Goal: Task Accomplishment & Management: Use online tool/utility

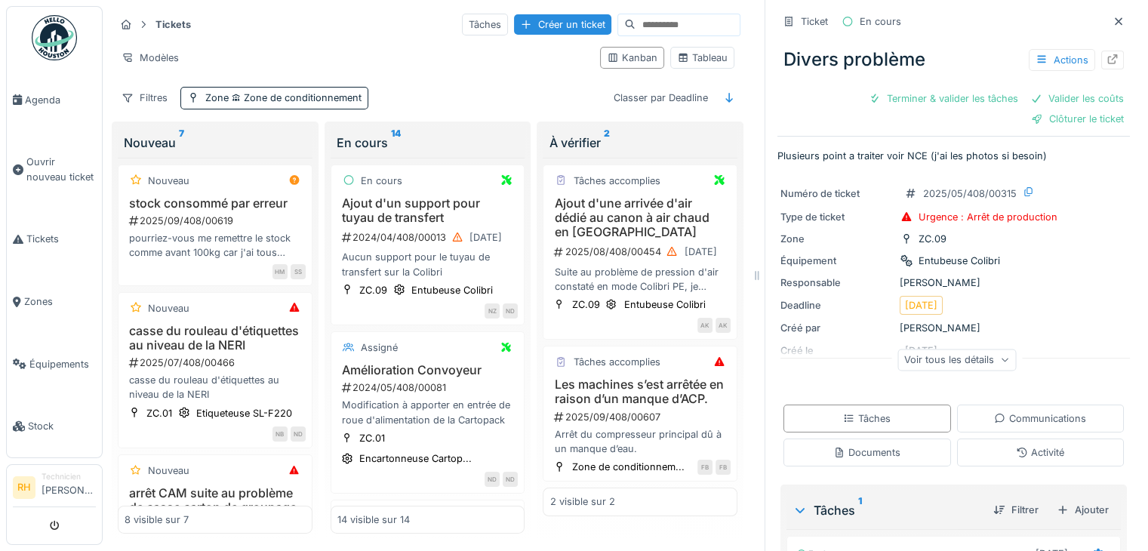
scroll to position [2065, 0]
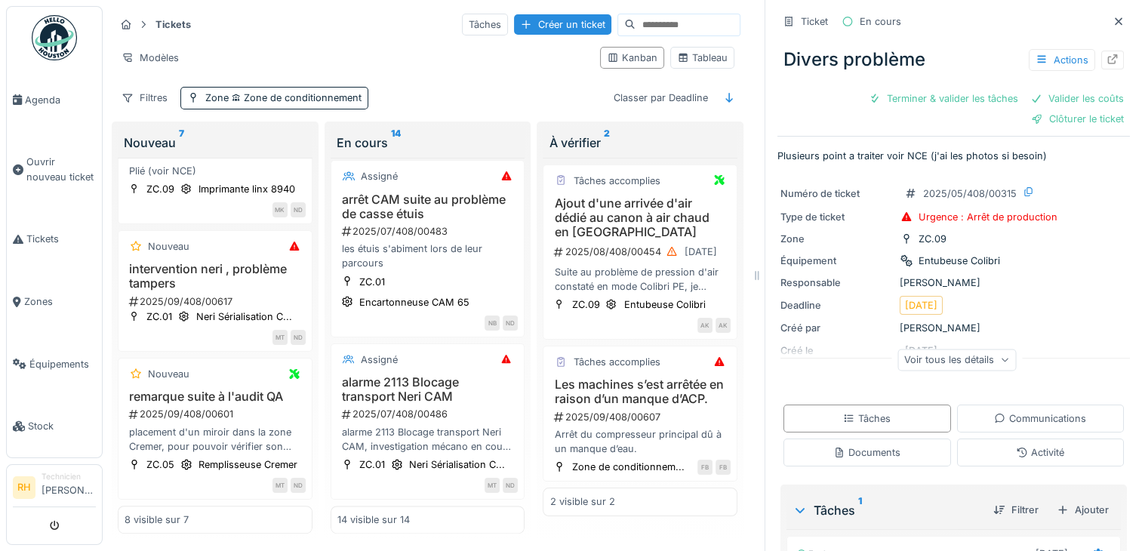
click at [459, 90] on div "Filtres Zone Zone de conditionnement Classer par Deadline" at bounding box center [428, 98] width 626 height 22
click at [35, 103] on span "Agenda" at bounding box center [60, 100] width 71 height 14
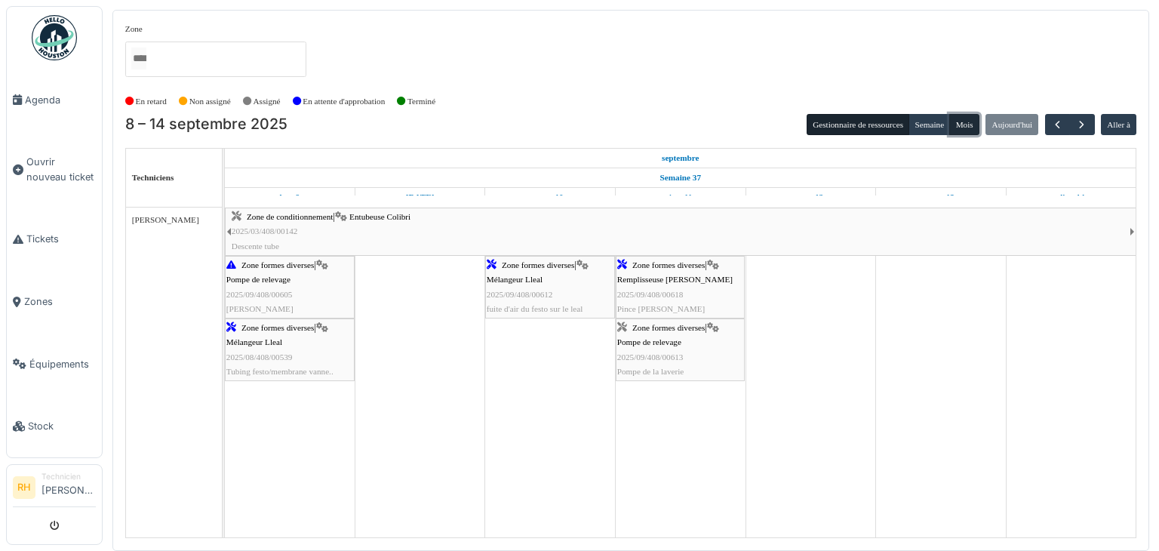
click at [972, 118] on button "Mois" at bounding box center [964, 124] width 30 height 21
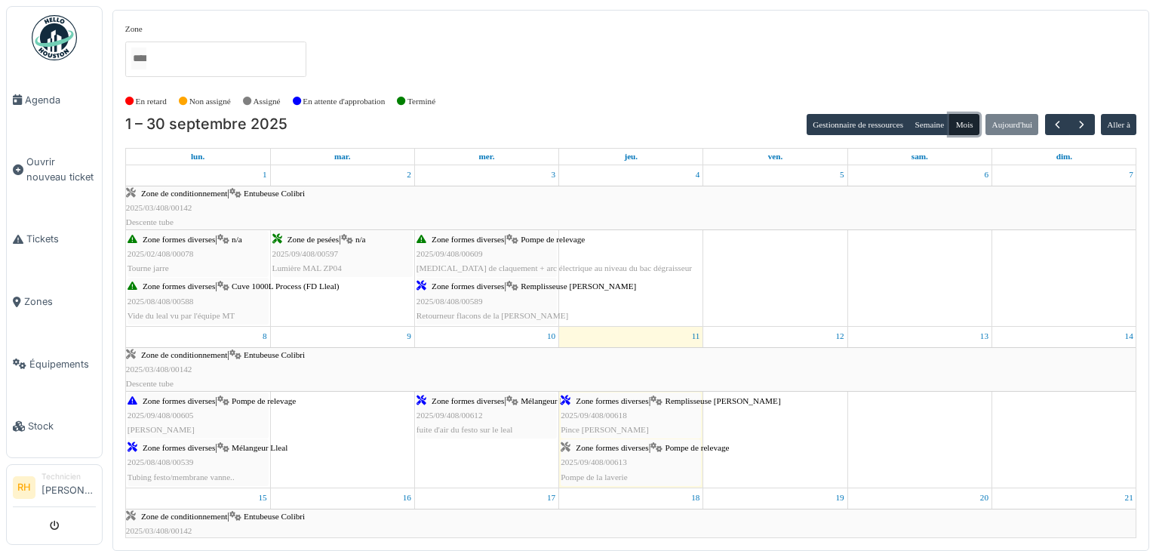
click at [218, 197] on div "Zone de conditionnement | Entubeuse Colibri 2025/03/408/00142 Descente tube" at bounding box center [631, 208] width 1010 height 44
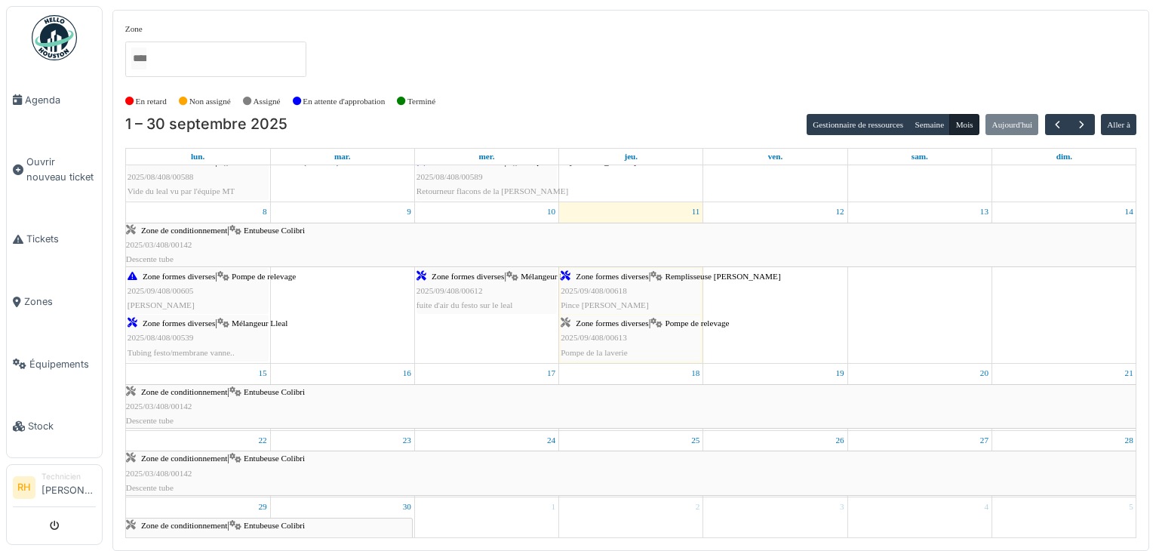
scroll to position [151, 0]
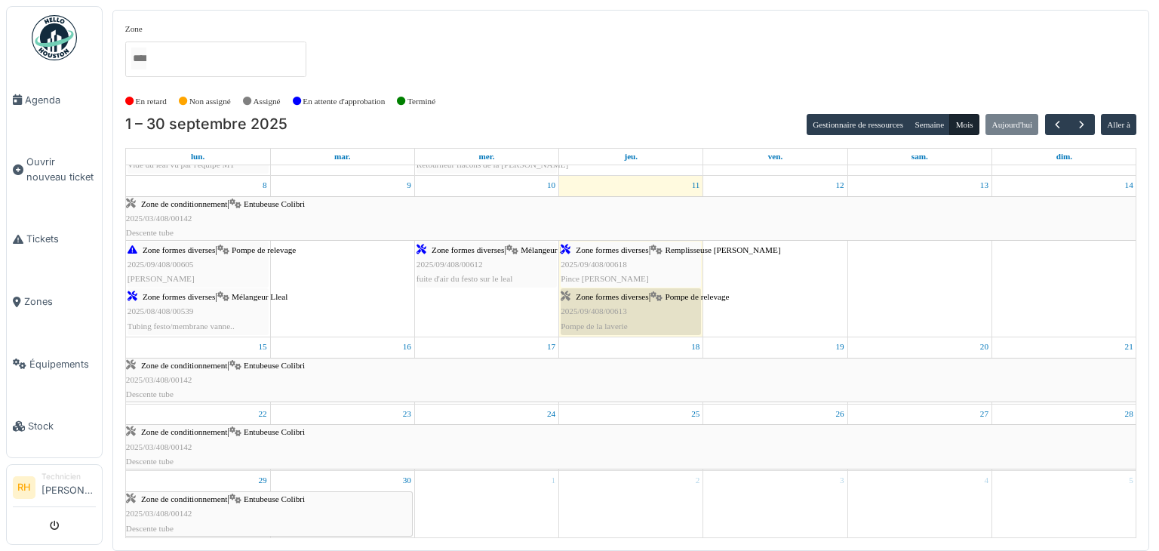
click at [595, 307] on span "2025/09/408/00613" at bounding box center [594, 310] width 66 height 9
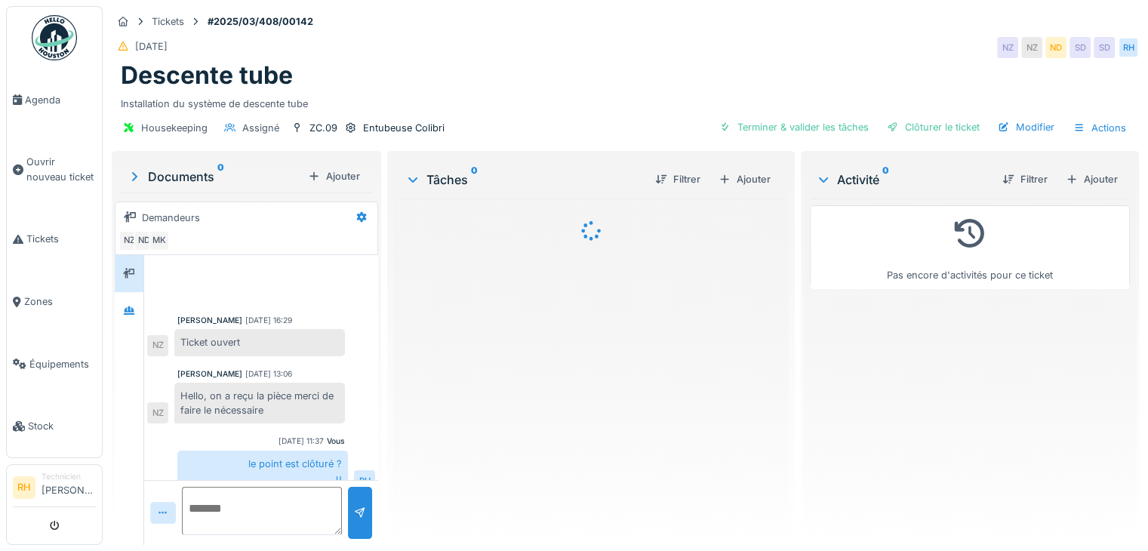
scroll to position [263, 0]
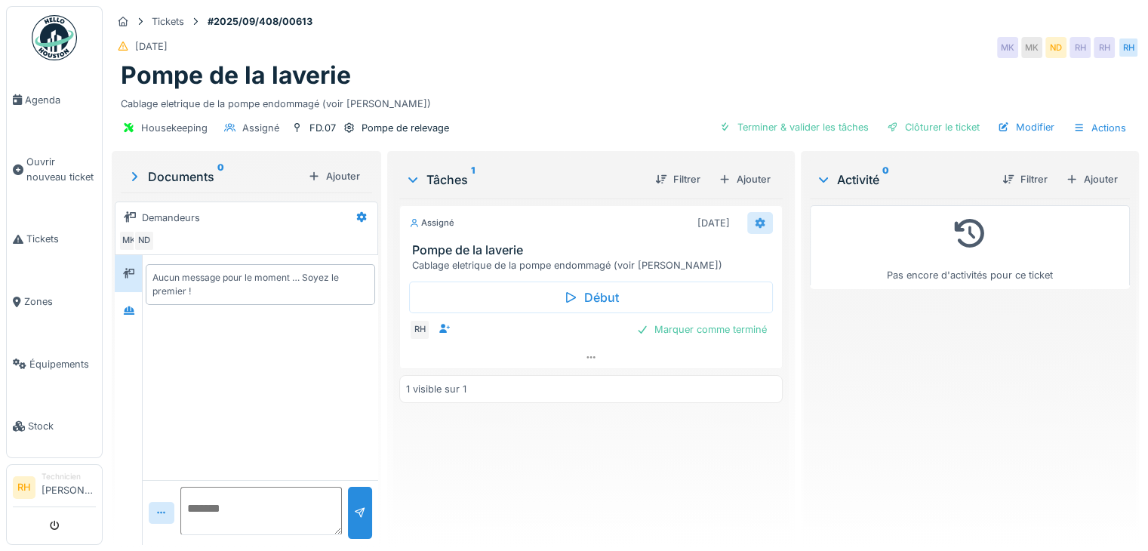
click at [755, 220] on icon at bounding box center [760, 223] width 10 height 11
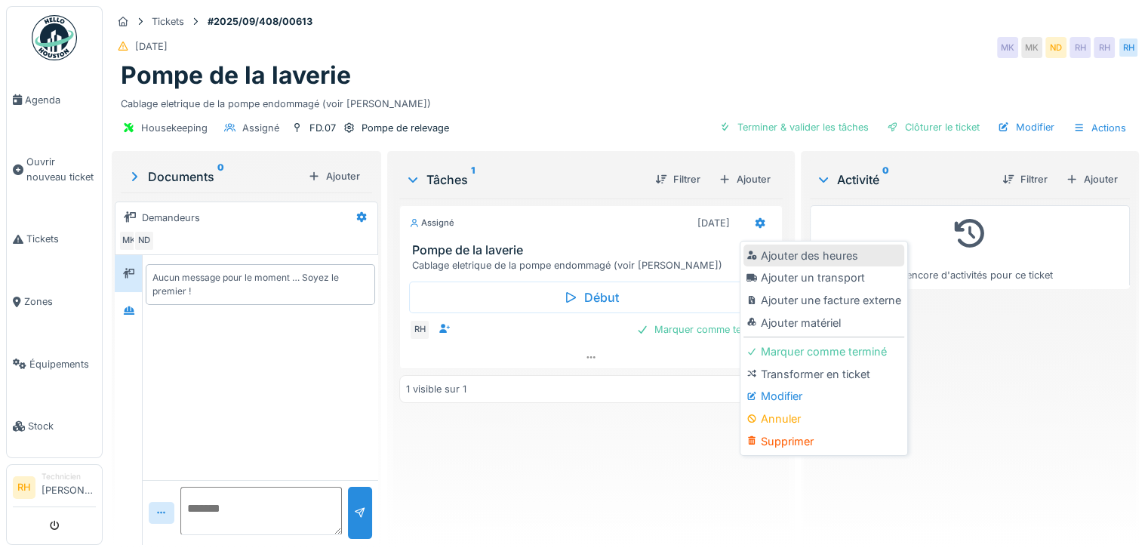
click at [779, 257] on div "Ajouter des heures" at bounding box center [823, 255] width 161 height 23
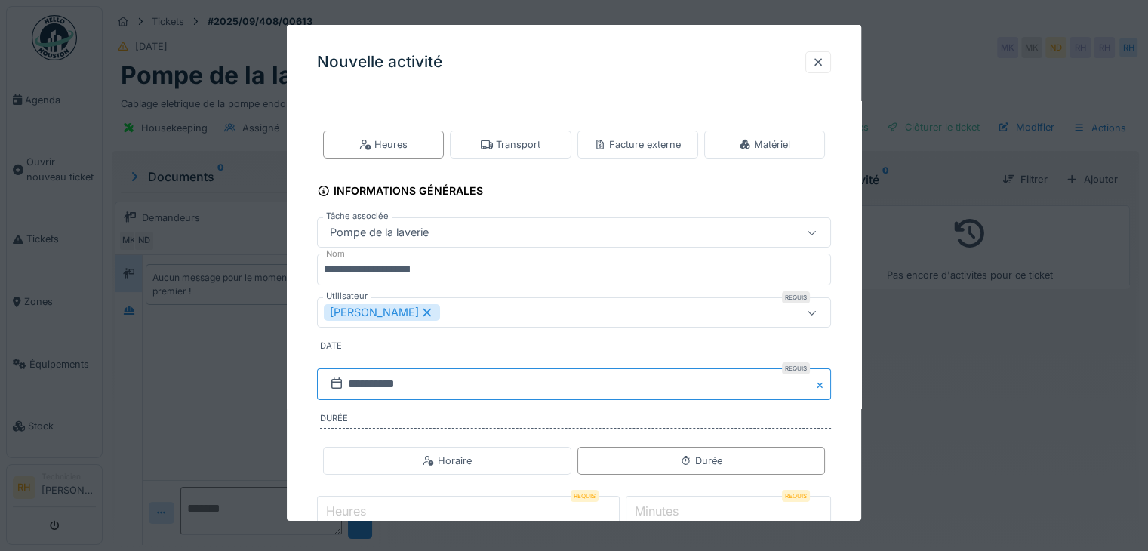
click at [456, 383] on input "**********" at bounding box center [574, 384] width 514 height 32
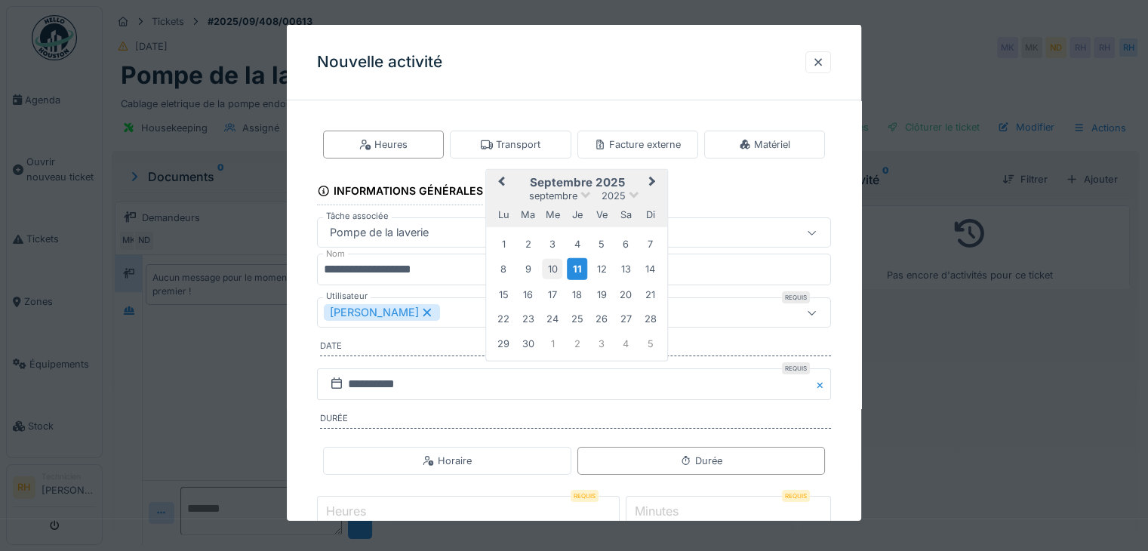
click at [556, 266] on div "10" at bounding box center [552, 269] width 20 height 20
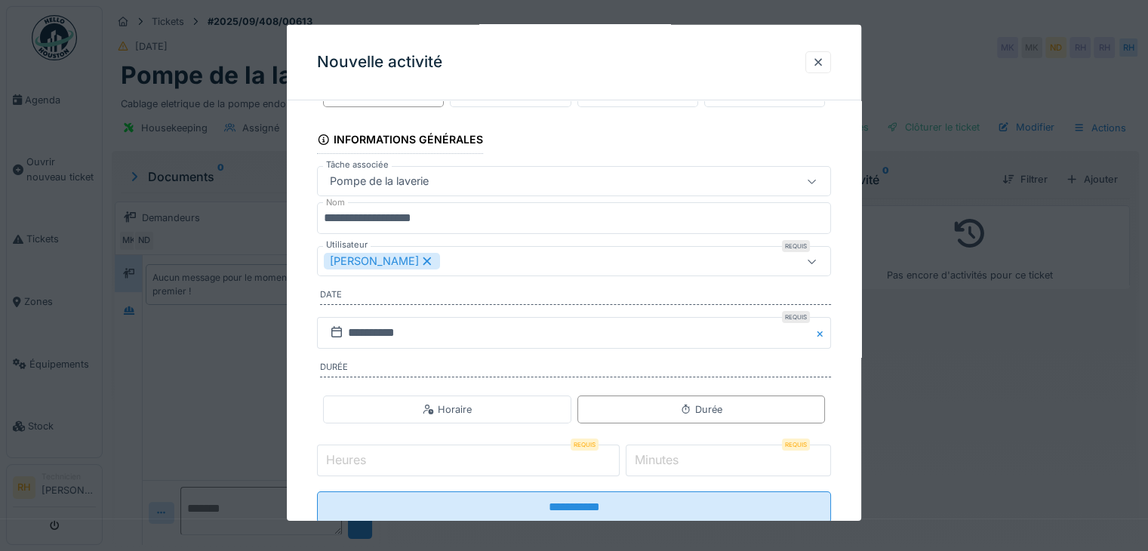
scroll to position [94, 0]
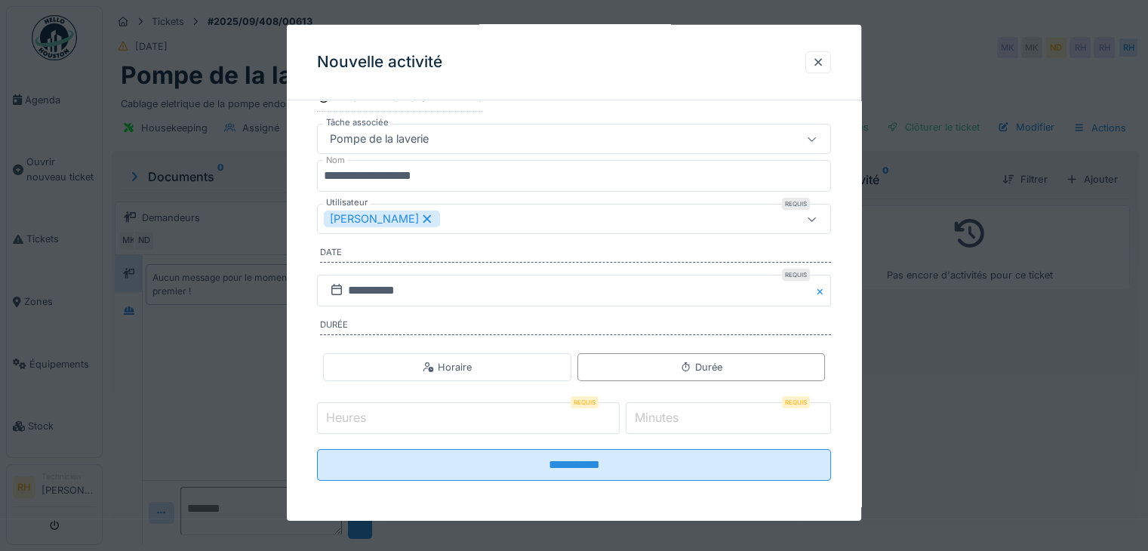
click at [459, 414] on input "Heures" at bounding box center [468, 418] width 303 height 32
type input "*"
click at [695, 422] on input "*" at bounding box center [728, 418] width 205 height 32
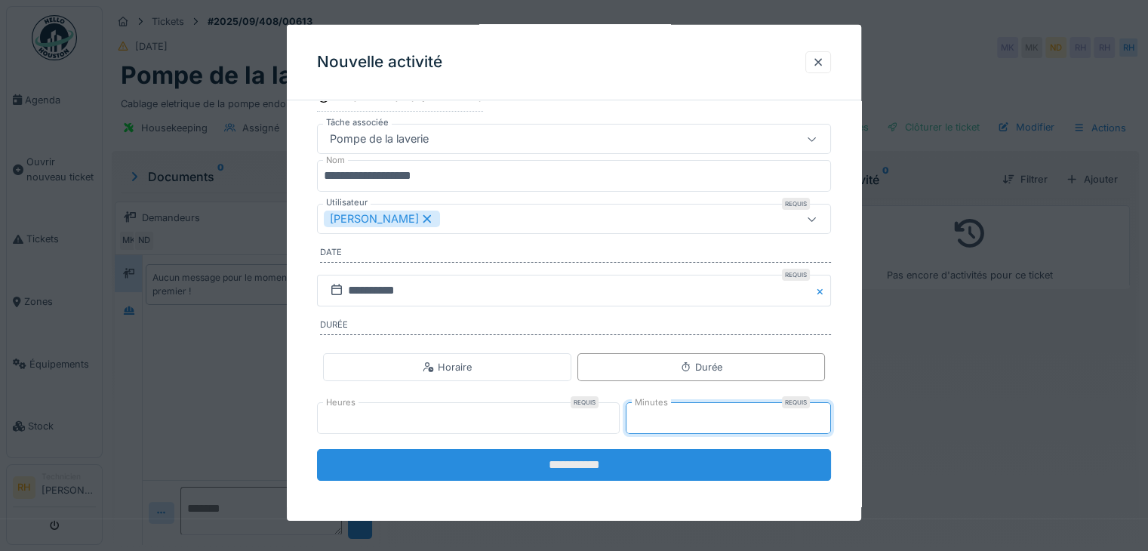
type input "**"
click at [655, 462] on input "**********" at bounding box center [574, 465] width 514 height 32
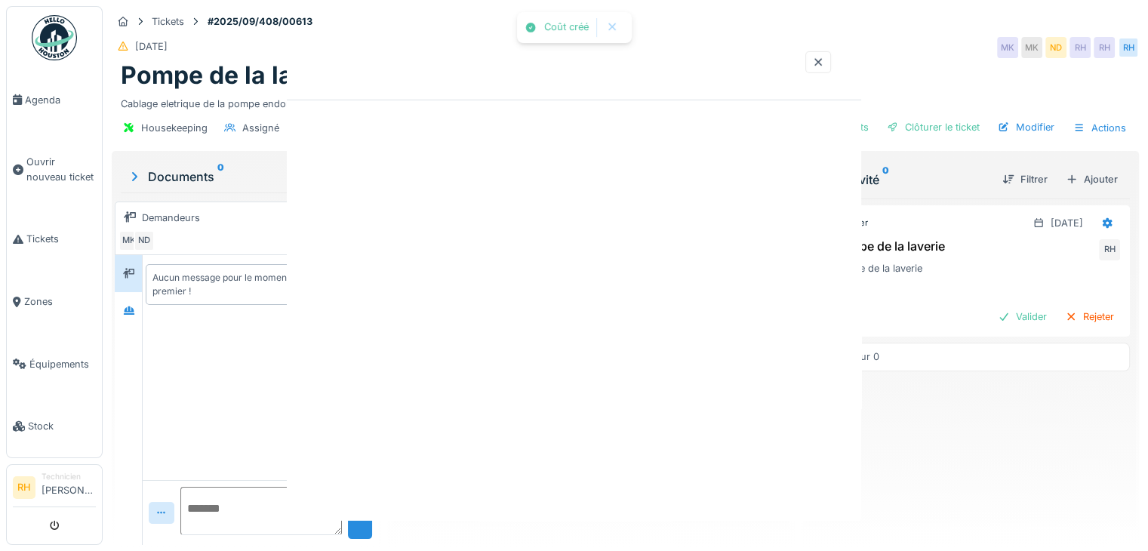
scroll to position [0, 0]
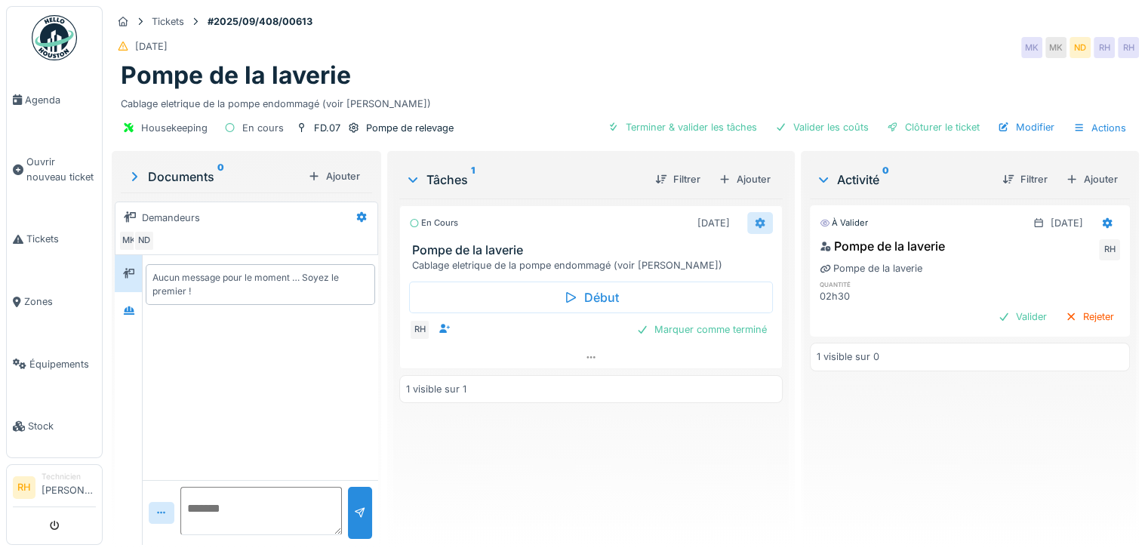
click at [747, 223] on div at bounding box center [760, 223] width 26 height 22
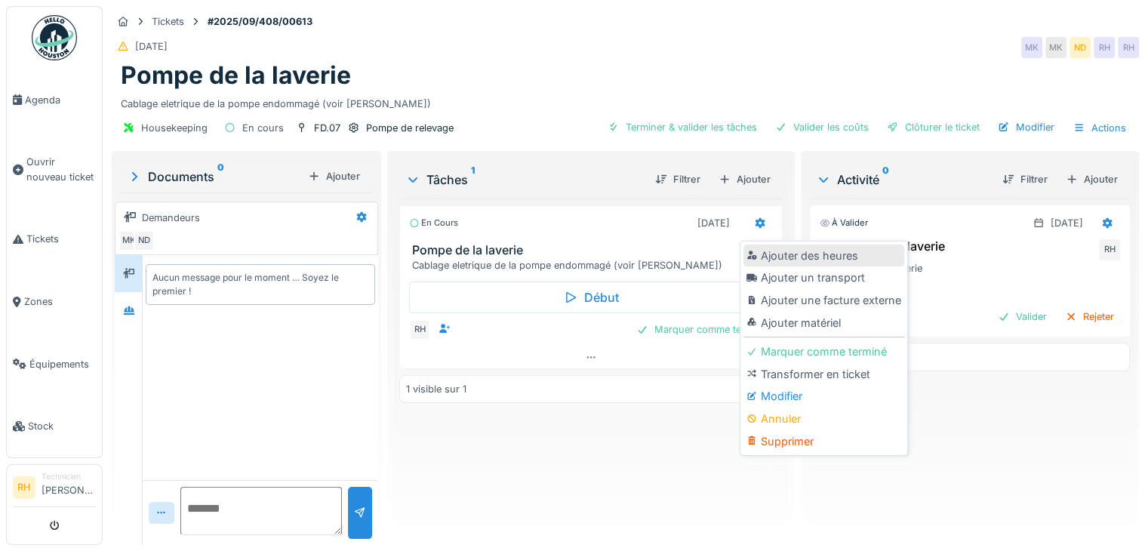
click at [778, 254] on div "Ajouter des heures" at bounding box center [823, 255] width 161 height 23
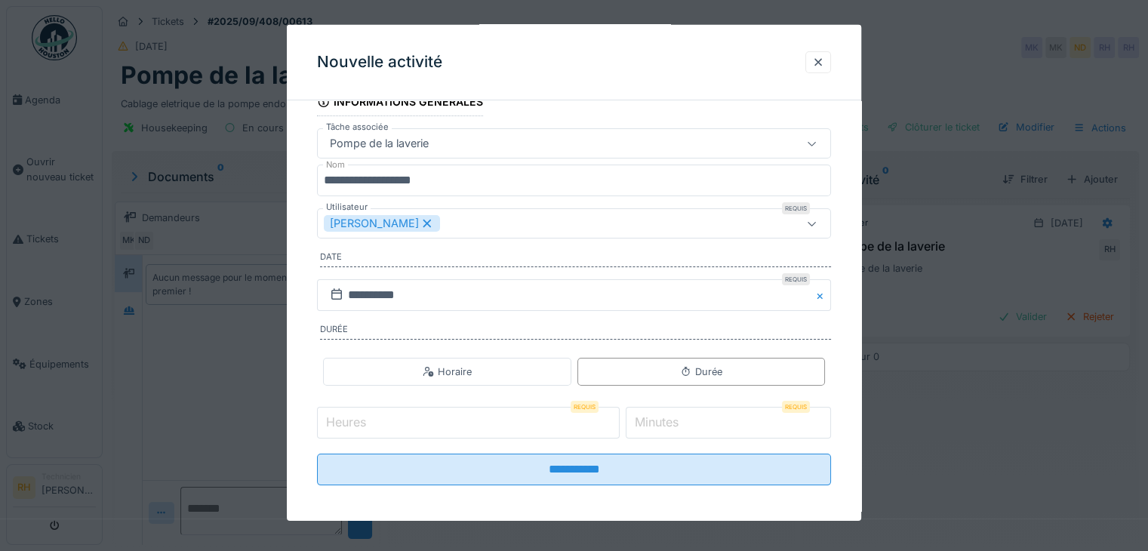
scroll to position [94, 0]
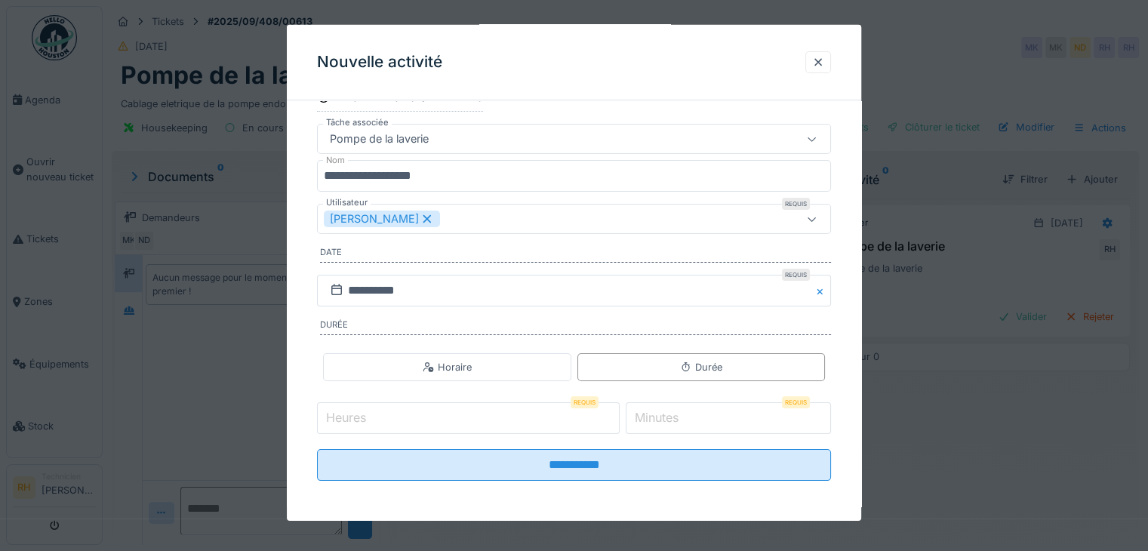
click at [481, 420] on input "Heures" at bounding box center [468, 418] width 303 height 32
type input "*"
click at [679, 423] on label "Minutes" at bounding box center [657, 417] width 50 height 18
click at [679, 423] on input "*" at bounding box center [728, 418] width 205 height 32
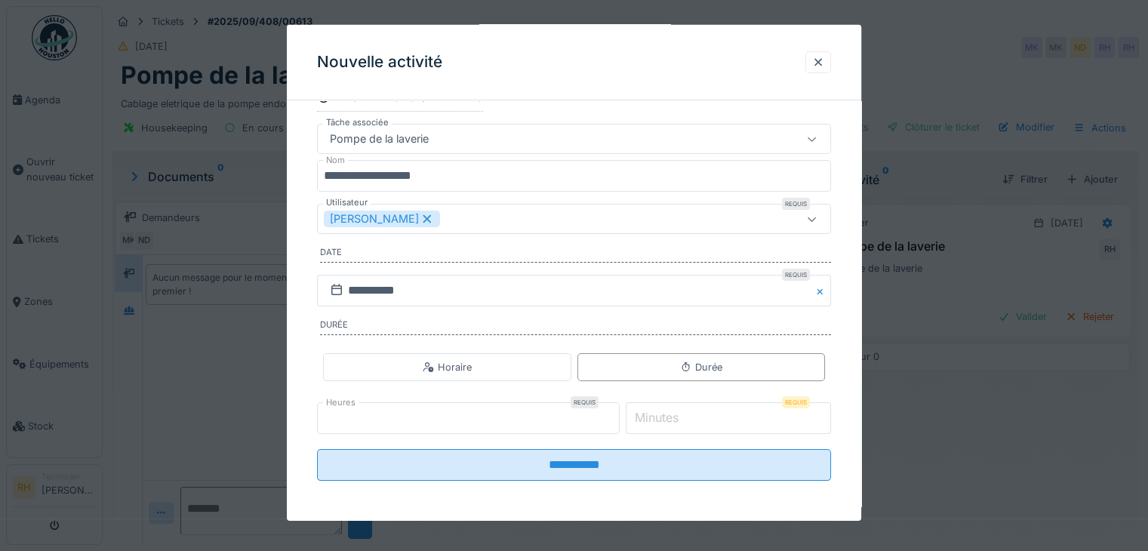
click at [458, 406] on input "*" at bounding box center [468, 418] width 303 height 32
type input "*"
click at [728, 418] on input "Minutes" at bounding box center [728, 418] width 205 height 32
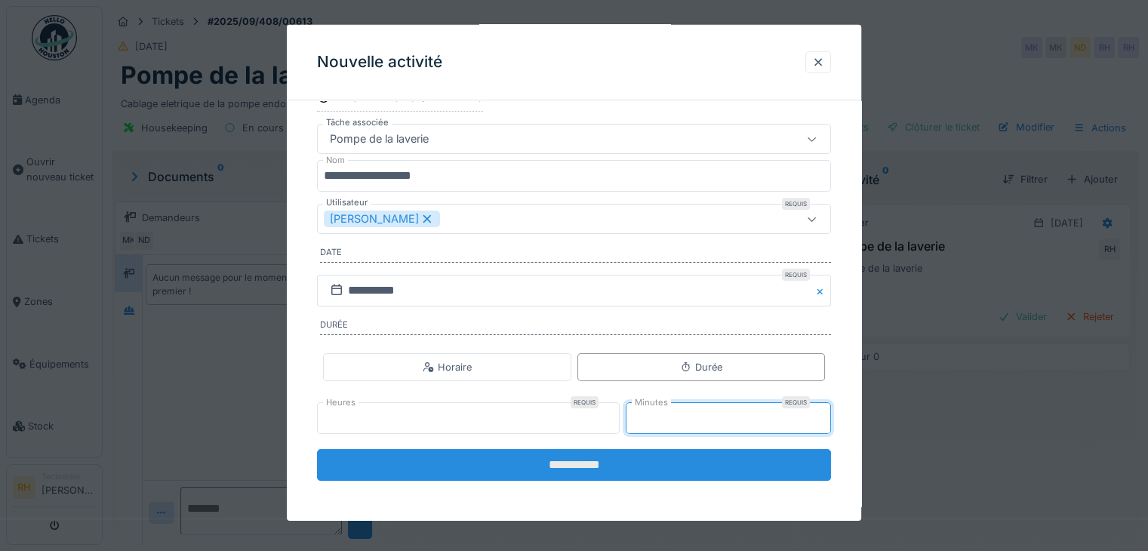
type input "**"
click at [602, 456] on input "**********" at bounding box center [574, 465] width 514 height 32
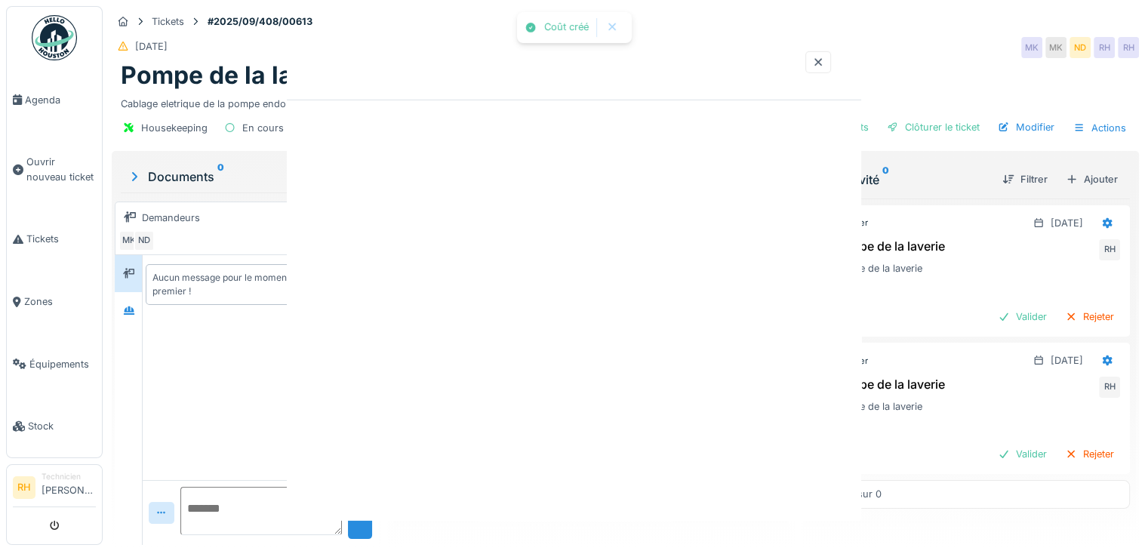
scroll to position [0, 0]
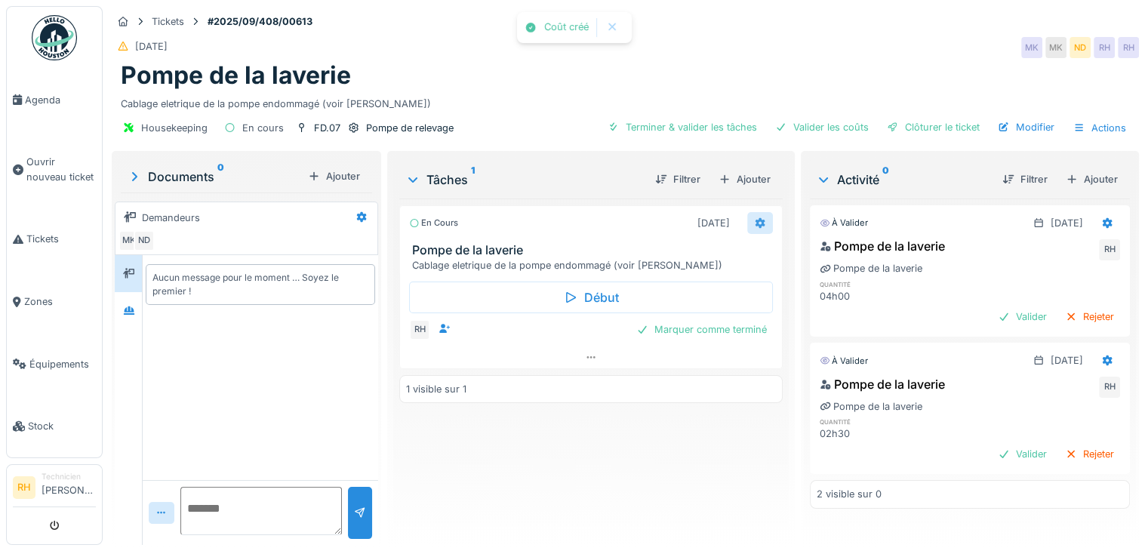
click at [755, 220] on icon at bounding box center [760, 223] width 10 height 11
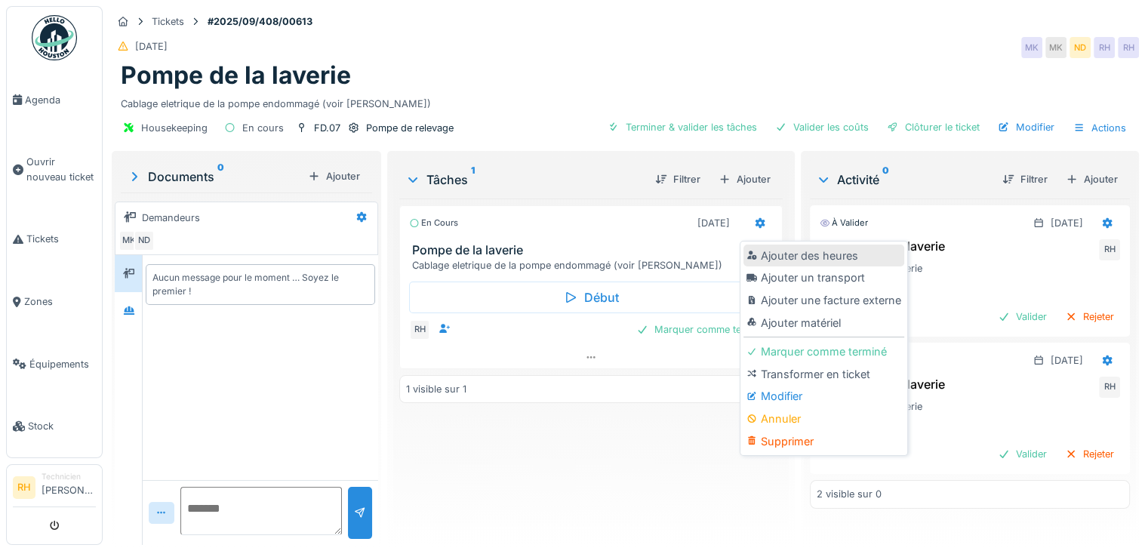
click at [839, 254] on div "Ajouter des heures" at bounding box center [823, 255] width 161 height 23
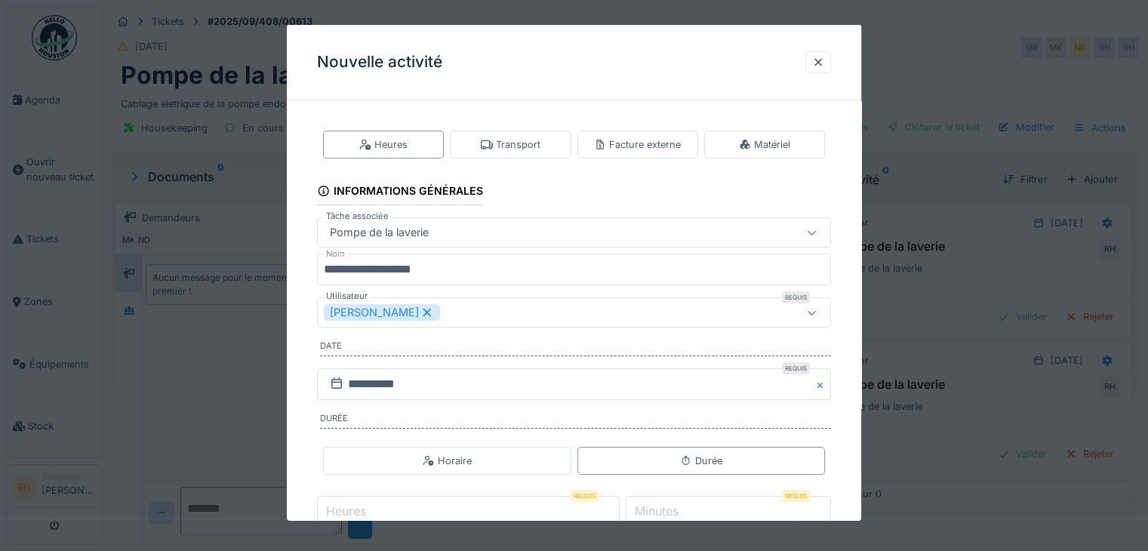
click at [420, 308] on icon at bounding box center [427, 312] width 14 height 11
click at [438, 311] on div "Utilisateurs" at bounding box center [543, 312] width 438 height 17
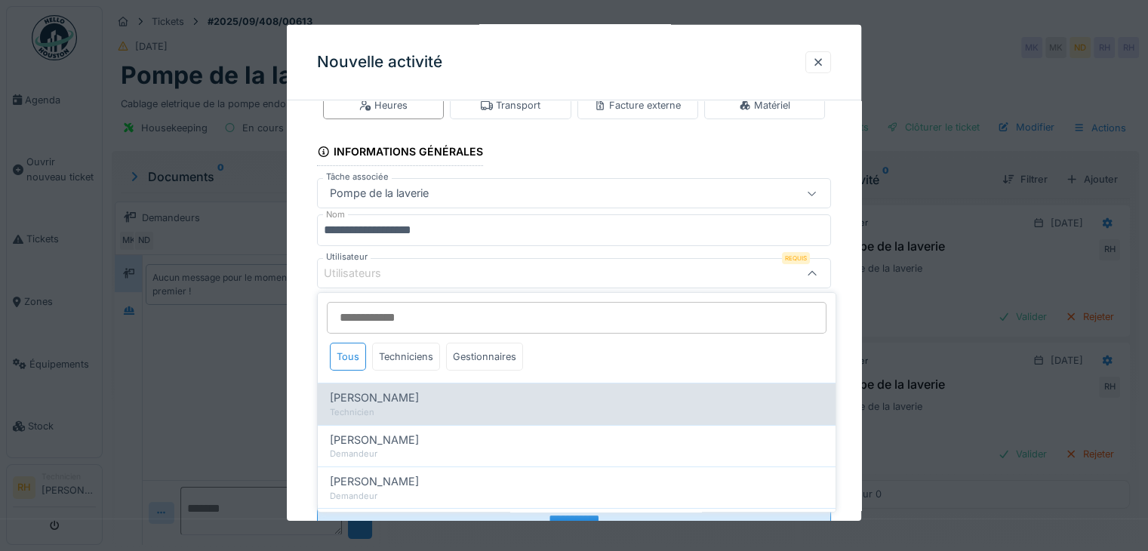
click at [380, 399] on span "Achraf Chihabi" at bounding box center [374, 397] width 89 height 17
type input "****"
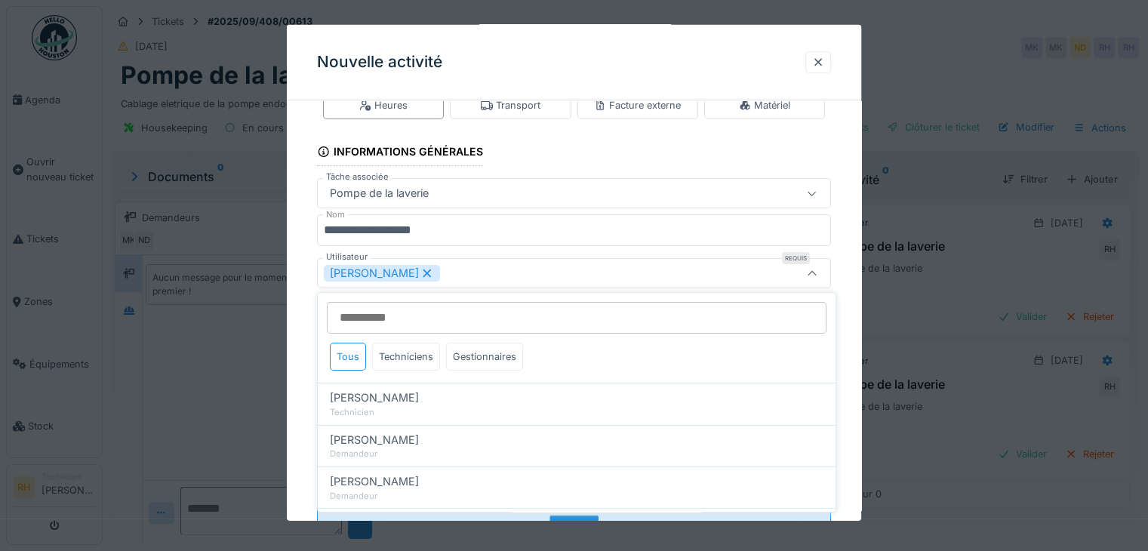
click at [847, 251] on div "**********" at bounding box center [574, 325] width 574 height 504
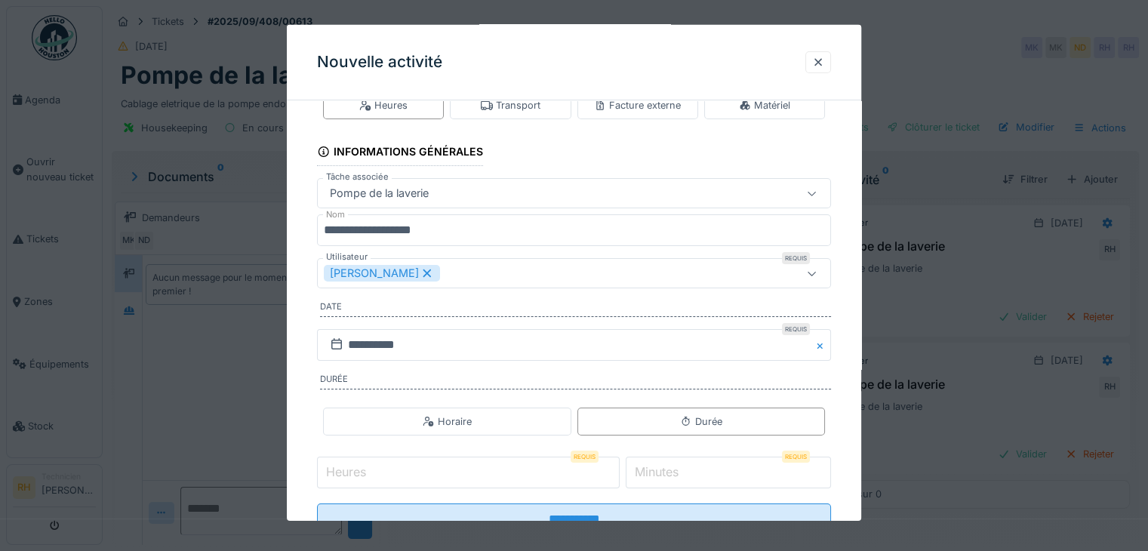
click at [429, 475] on input "Heures" at bounding box center [468, 473] width 303 height 32
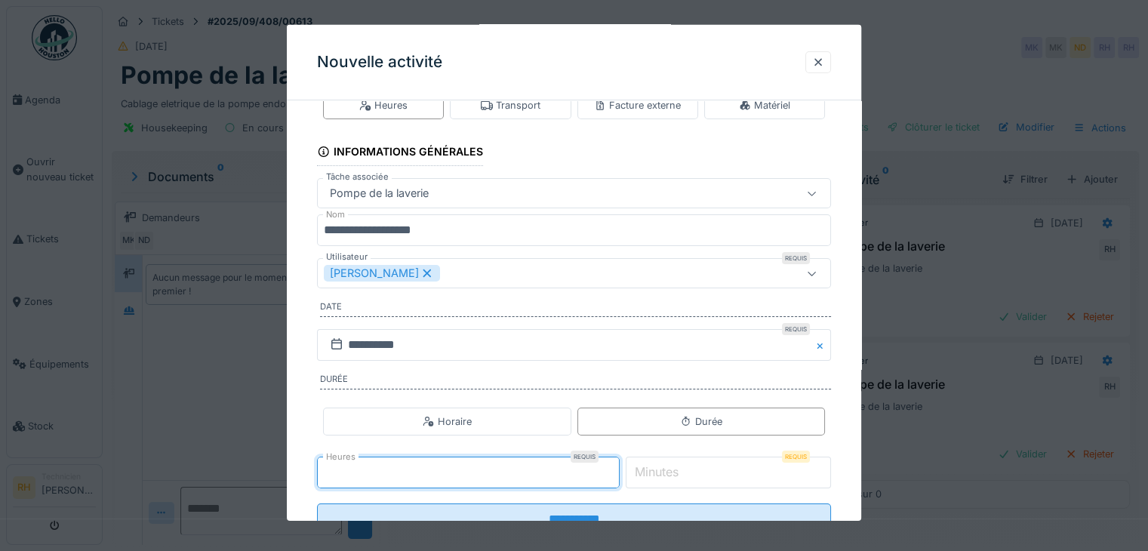
type input "*"
click at [669, 470] on label "Minutes" at bounding box center [657, 472] width 50 height 18
click at [669, 470] on input "*" at bounding box center [728, 473] width 205 height 32
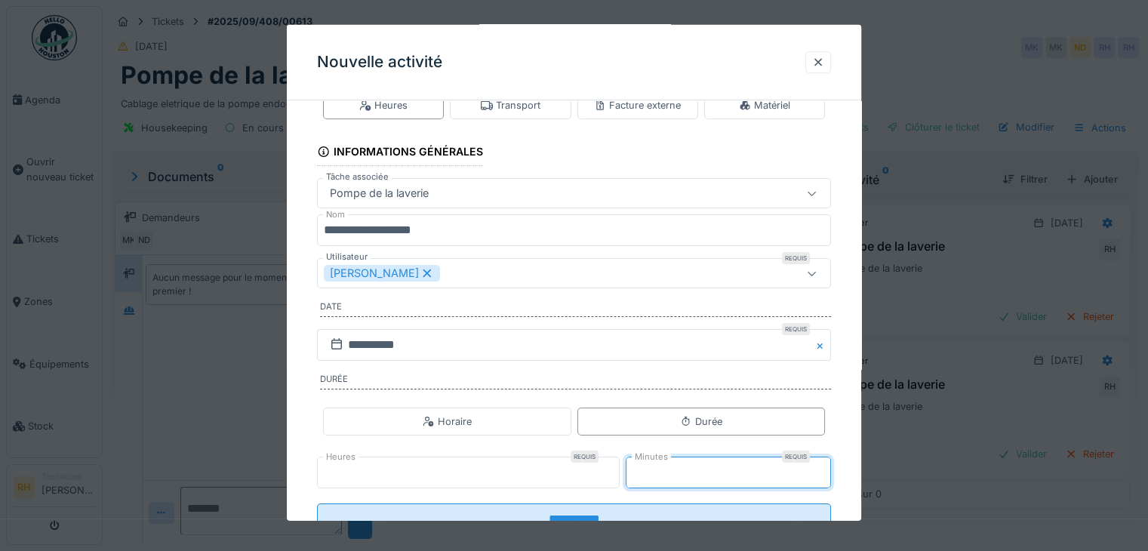
type input "**"
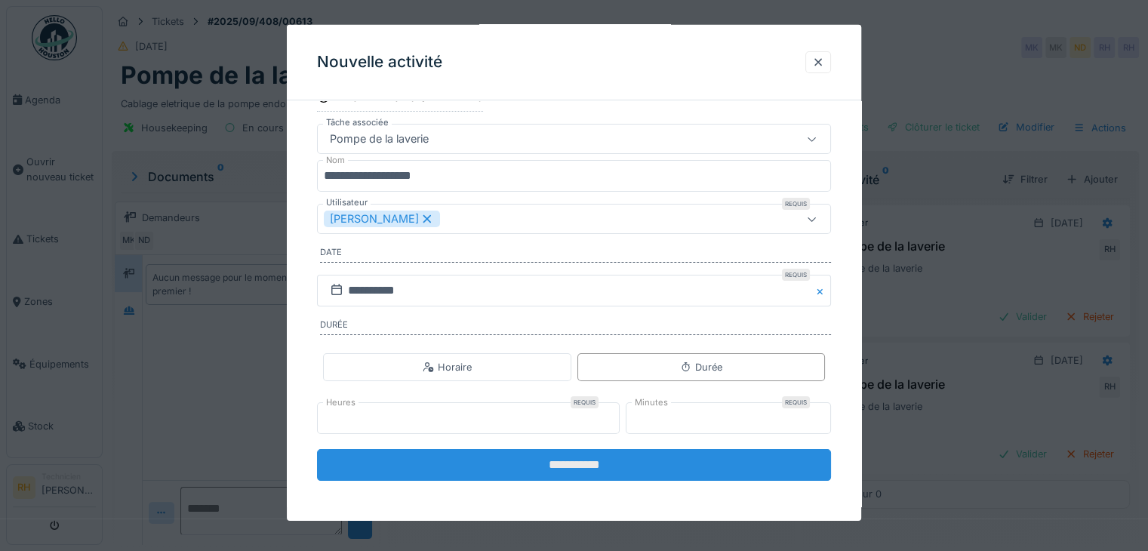
click at [659, 457] on input "**********" at bounding box center [574, 465] width 514 height 32
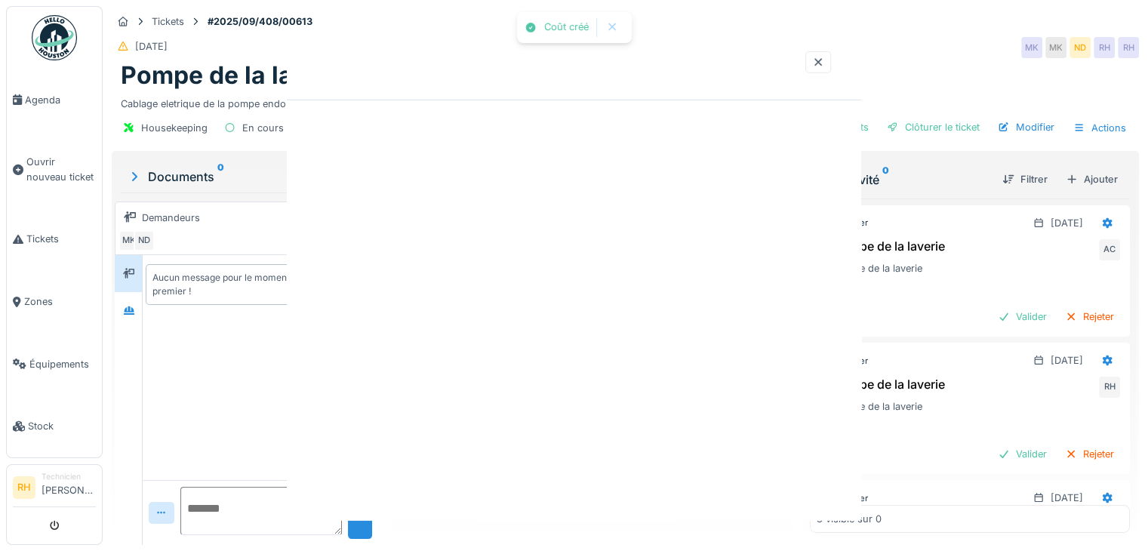
scroll to position [0, 0]
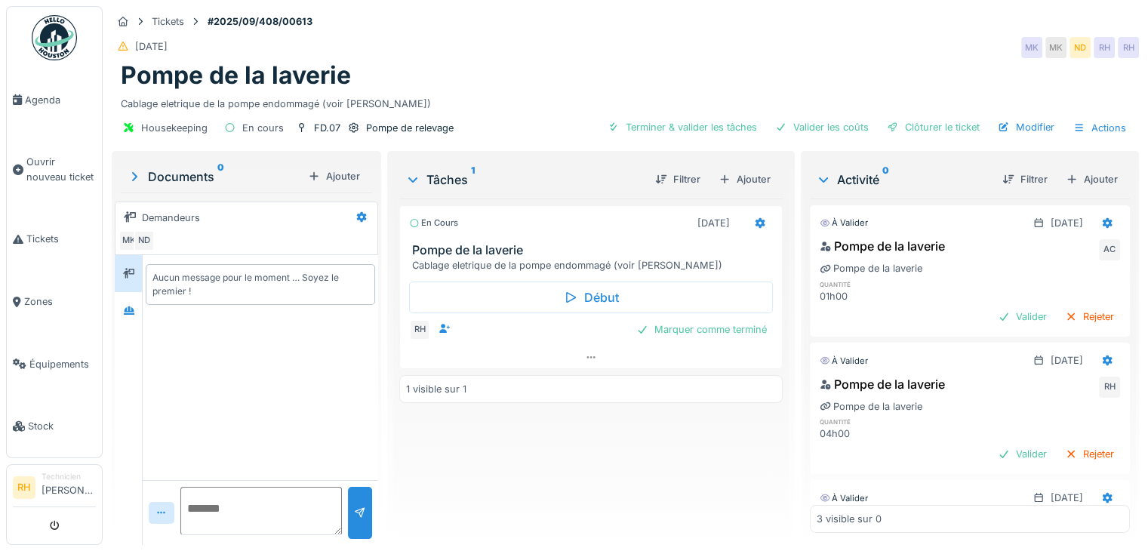
click at [260, 508] on textarea at bounding box center [260, 511] width 161 height 48
click at [549, 487] on div "En cours 11/09/2025 Pompe de la laverie Cablage eletrique de la pompe endommagé…" at bounding box center [590, 365] width 383 height 334
click at [272, 504] on textarea at bounding box center [260, 511] width 161 height 48
type textarea "**********"
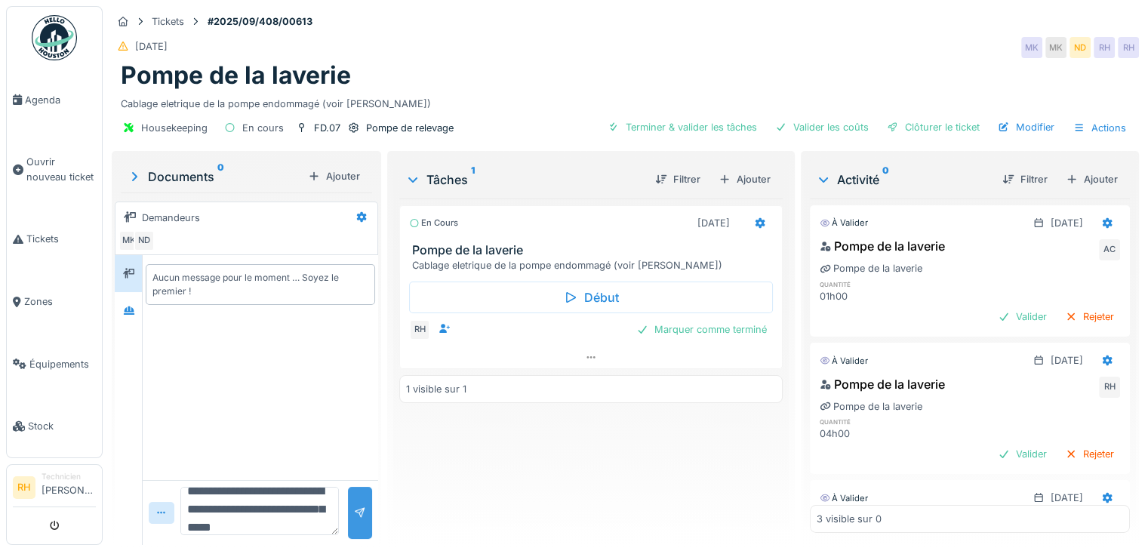
click at [362, 522] on div at bounding box center [360, 513] width 24 height 52
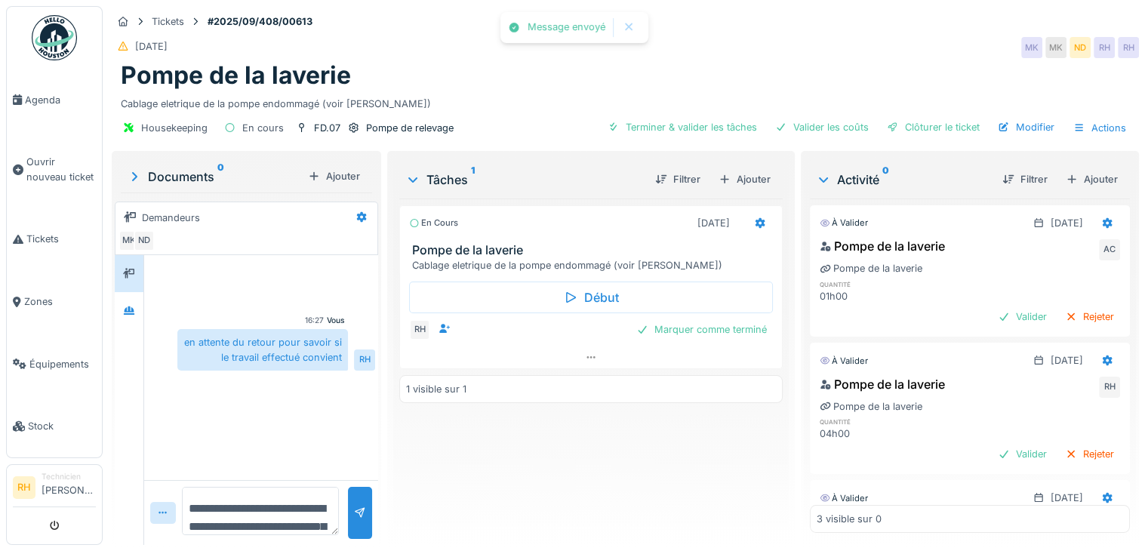
click at [583, 459] on div "En cours 11/09/2025 Pompe de la laverie Cablage eletrique de la pompe endommagé…" at bounding box center [590, 365] width 383 height 334
click at [543, 441] on div "En cours 11/09/2025 Pompe de la laverie Cablage eletrique de la pompe endommagé…" at bounding box center [590, 365] width 383 height 334
click at [18, 97] on icon at bounding box center [17, 99] width 9 height 11
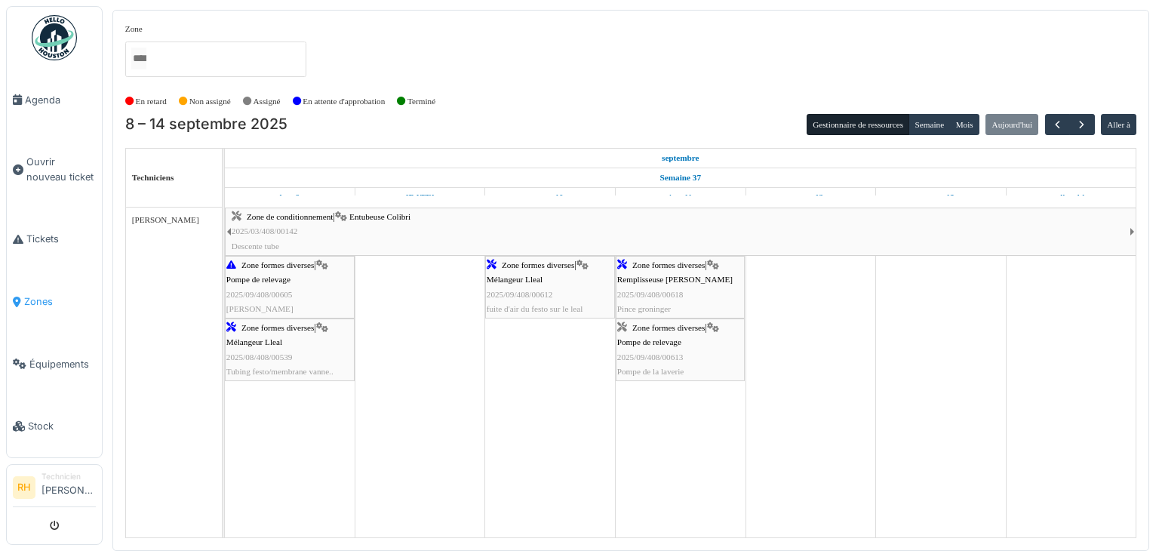
click at [46, 296] on span "Zones" at bounding box center [60, 301] width 72 height 14
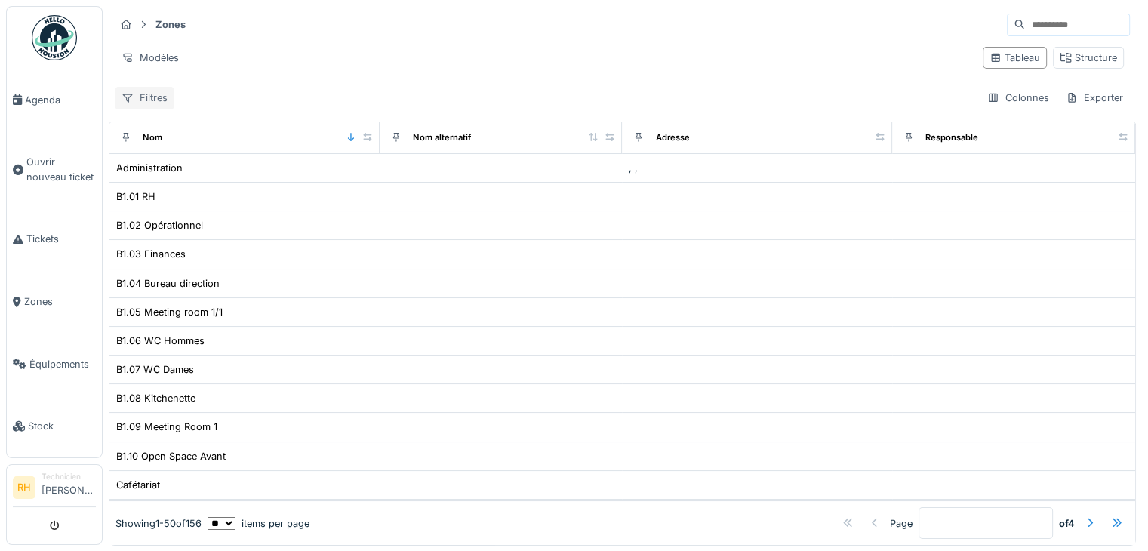
click at [145, 99] on div "Filtres" at bounding box center [145, 98] width 60 height 22
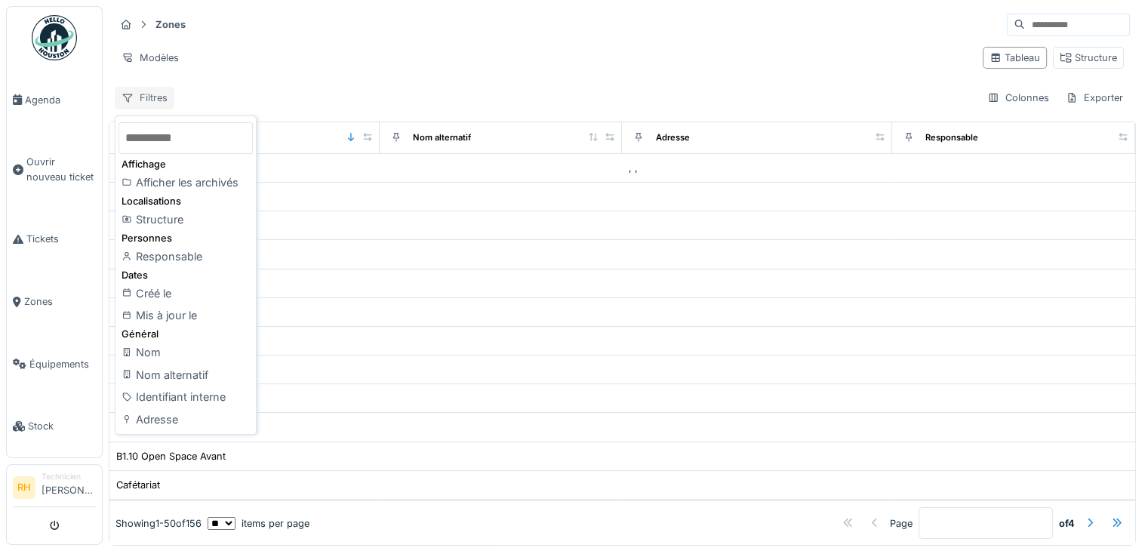
drag, startPoint x: 135, startPoint y: 97, endPoint x: 148, endPoint y: 90, distance: 14.9
click at [136, 97] on div "Filtres" at bounding box center [145, 98] width 60 height 22
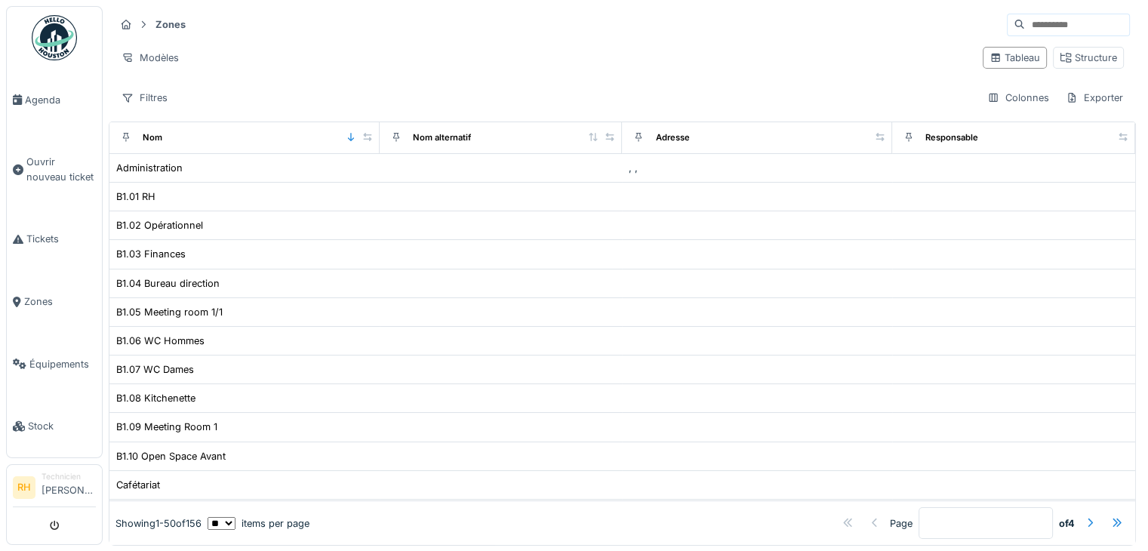
click at [173, 23] on strong "Zones" at bounding box center [170, 24] width 42 height 14
click at [1053, 65] on div "Structure" at bounding box center [1088, 58] width 71 height 22
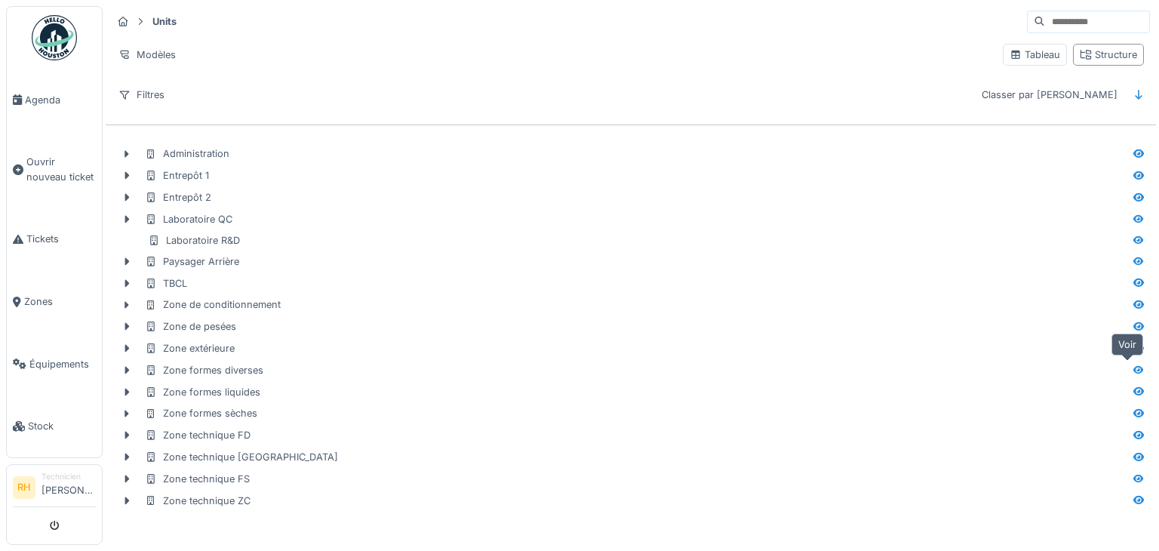
click at [1133, 367] on icon at bounding box center [1138, 369] width 11 height 8
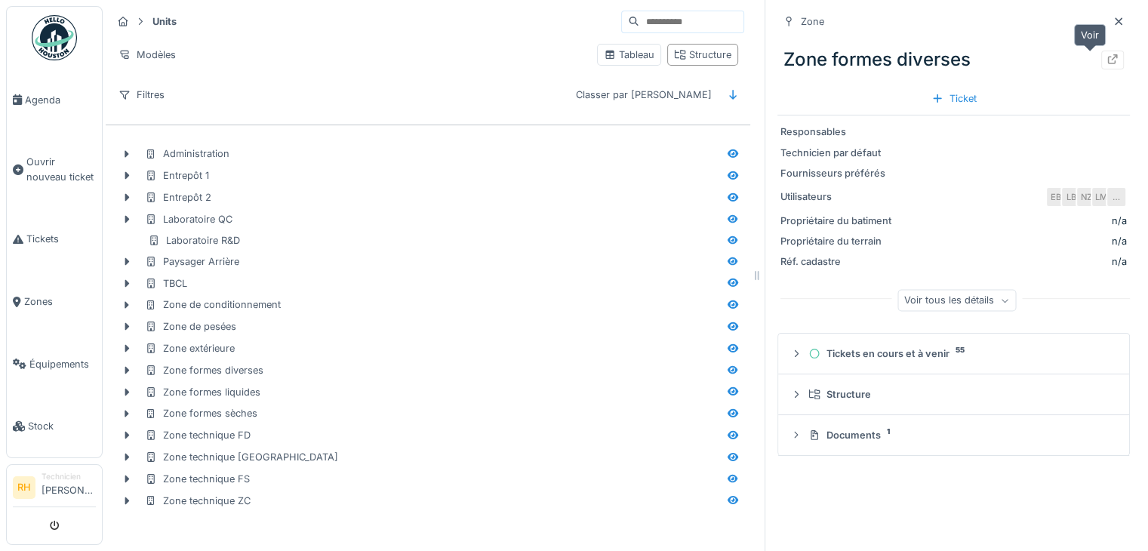
click at [1106, 60] on icon at bounding box center [1112, 59] width 12 height 10
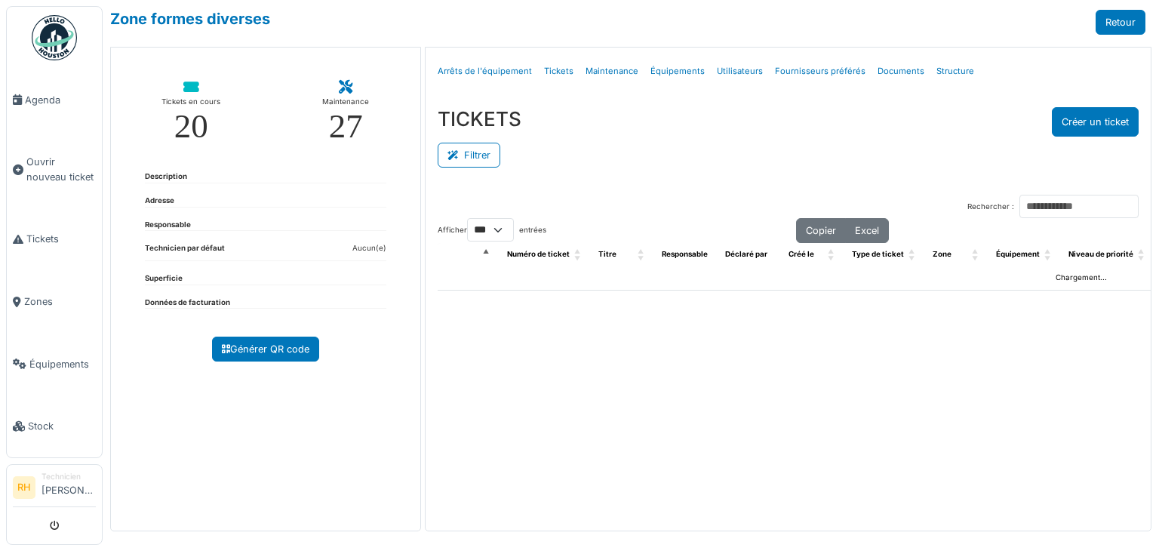
select select "***"
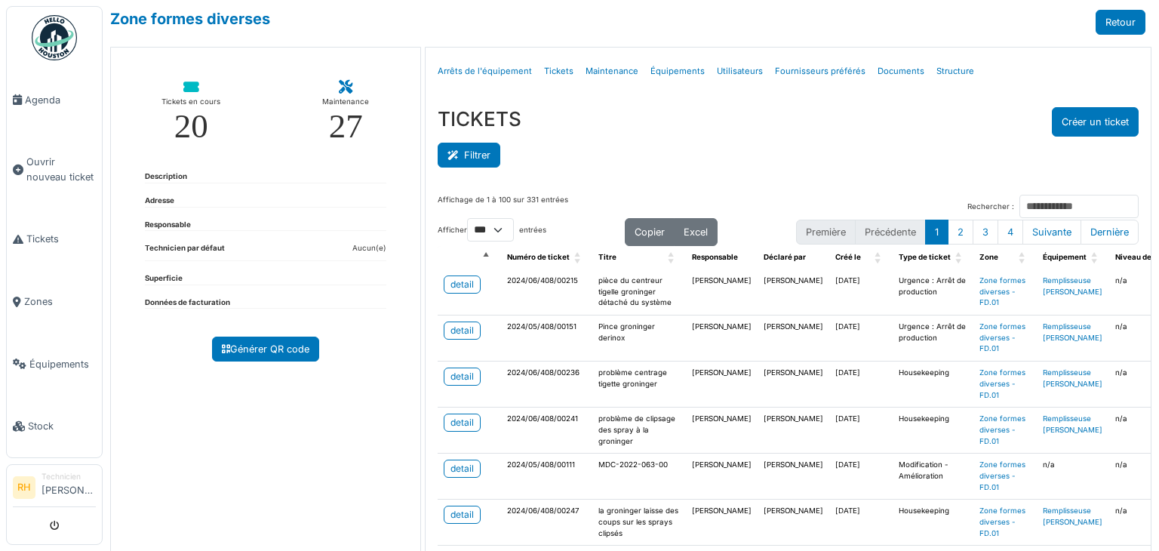
click at [467, 151] on button "Filtrer" at bounding box center [469, 155] width 63 height 25
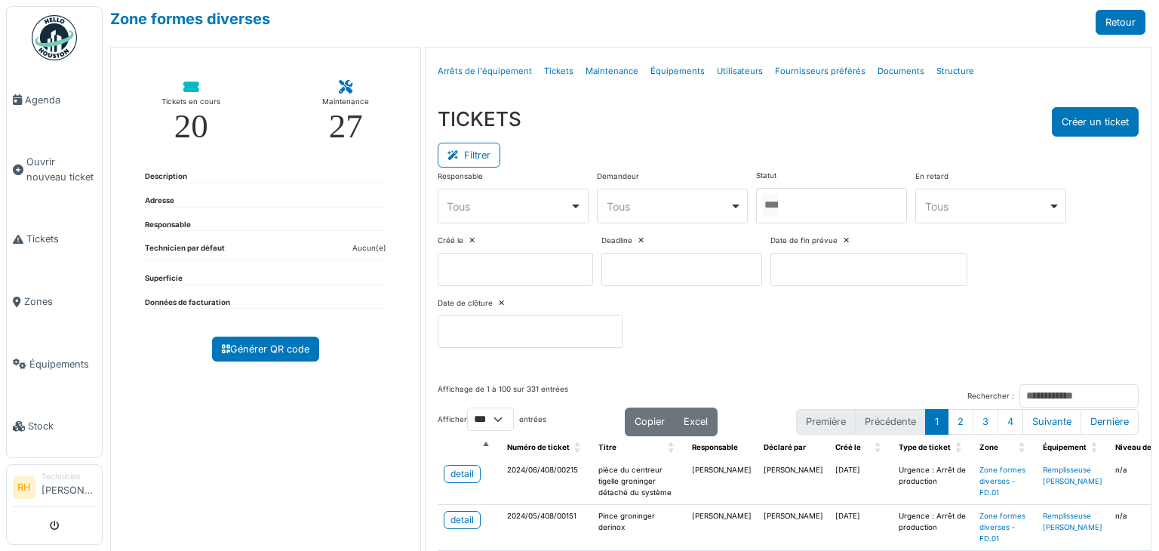
click at [848, 199] on div at bounding box center [831, 205] width 151 height 35
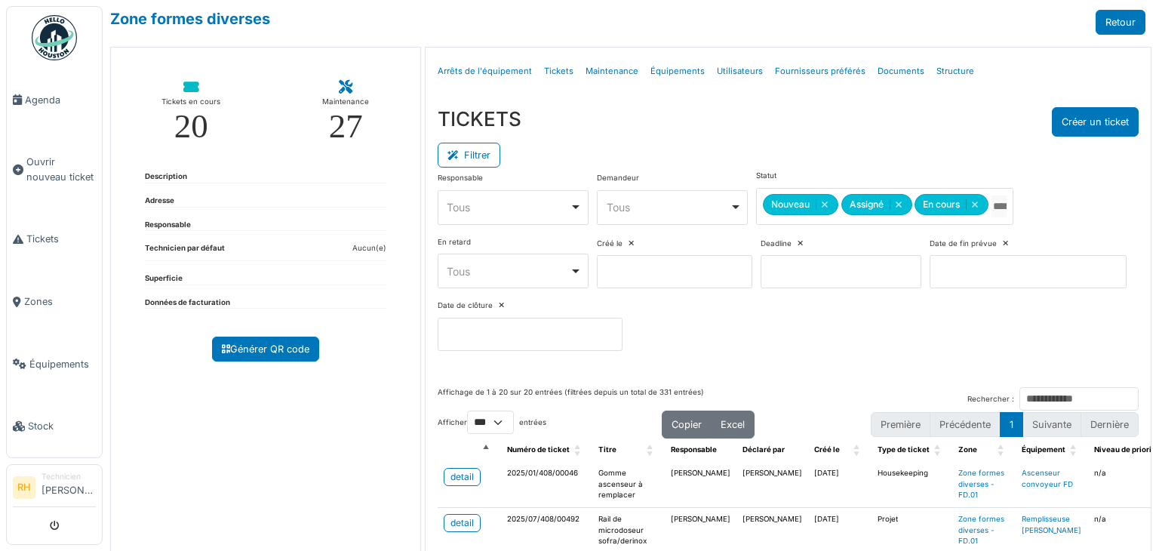
click at [825, 121] on div "TICKETS Créer un ticket" at bounding box center [788, 121] width 701 height 29
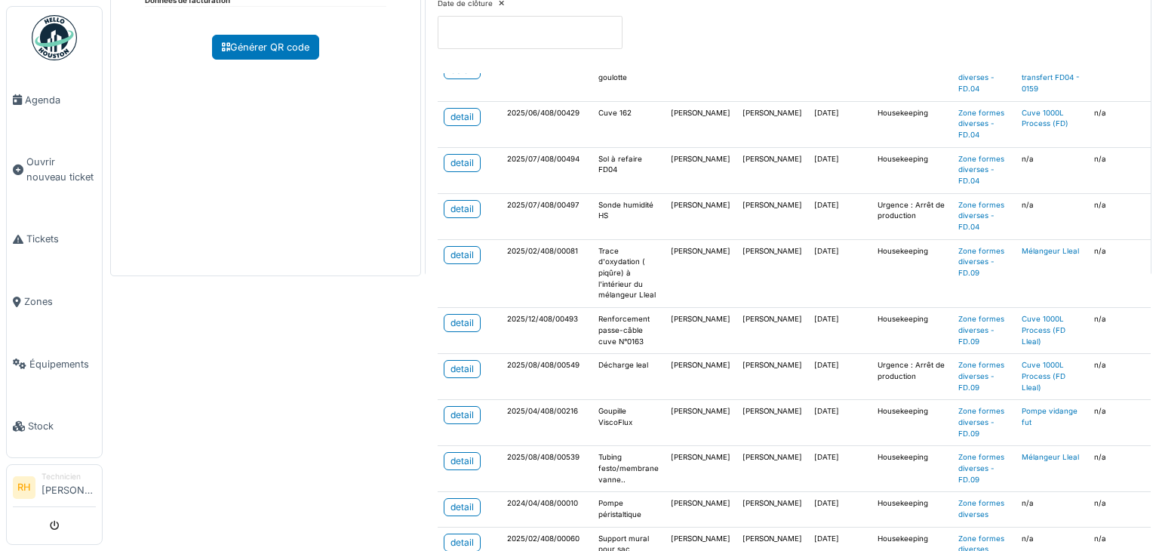
scroll to position [453, 0]
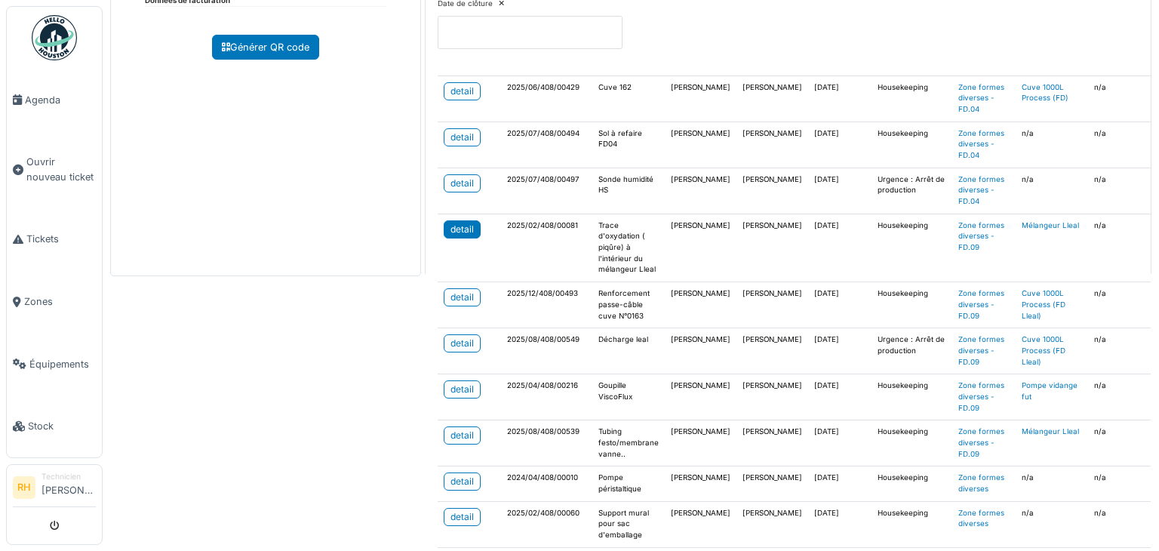
click at [459, 224] on div "detail" at bounding box center [461, 230] width 23 height 14
click at [453, 429] on div "detail" at bounding box center [461, 436] width 23 height 14
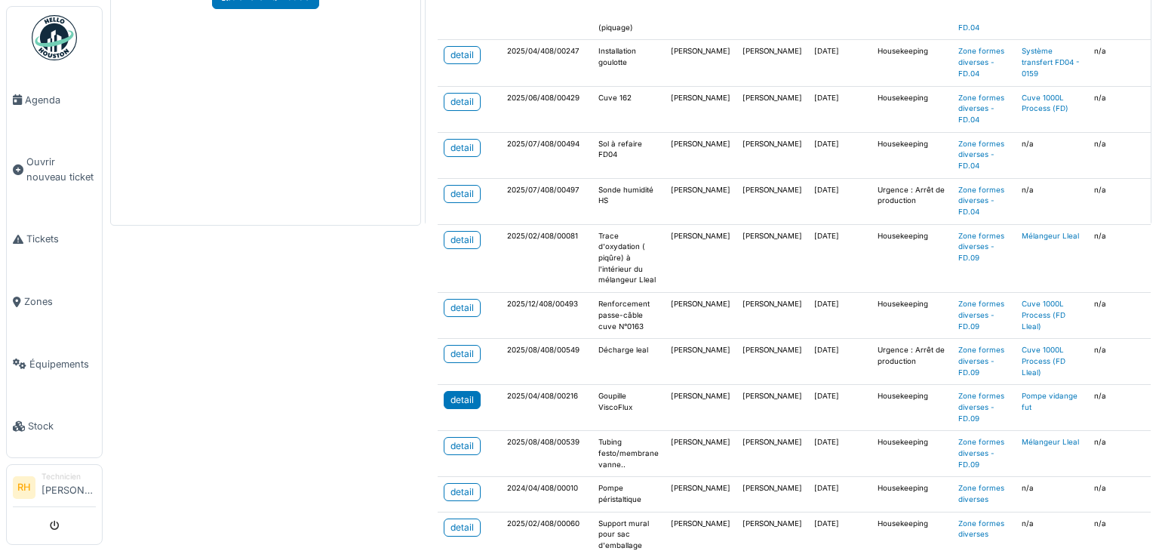
scroll to position [408, 0]
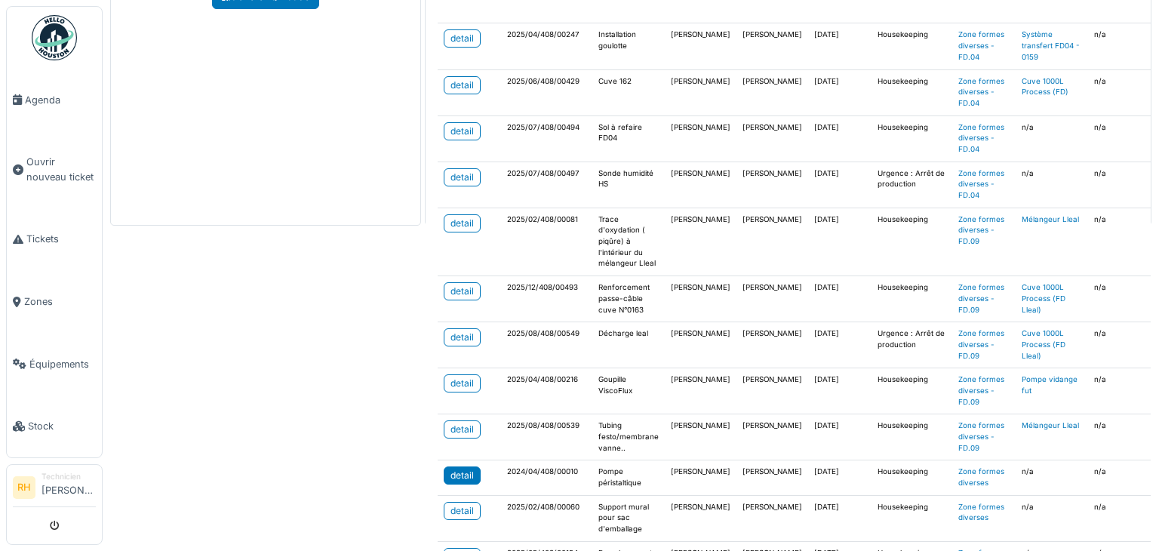
click at [454, 475] on div "detail" at bounding box center [461, 476] width 23 height 14
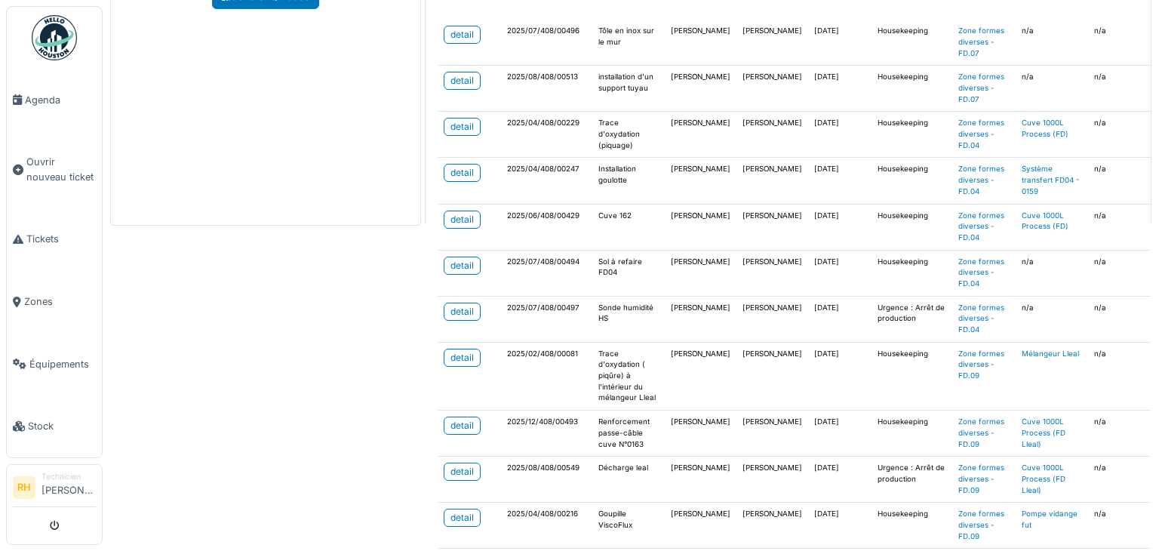
scroll to position [257, 0]
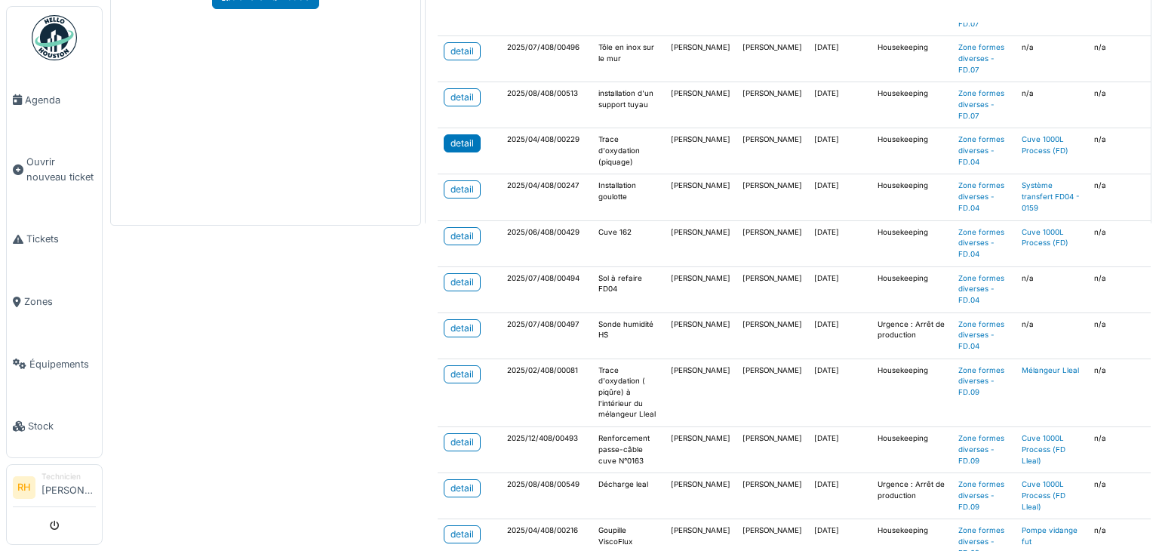
click at [453, 137] on div "detail" at bounding box center [461, 144] width 23 height 14
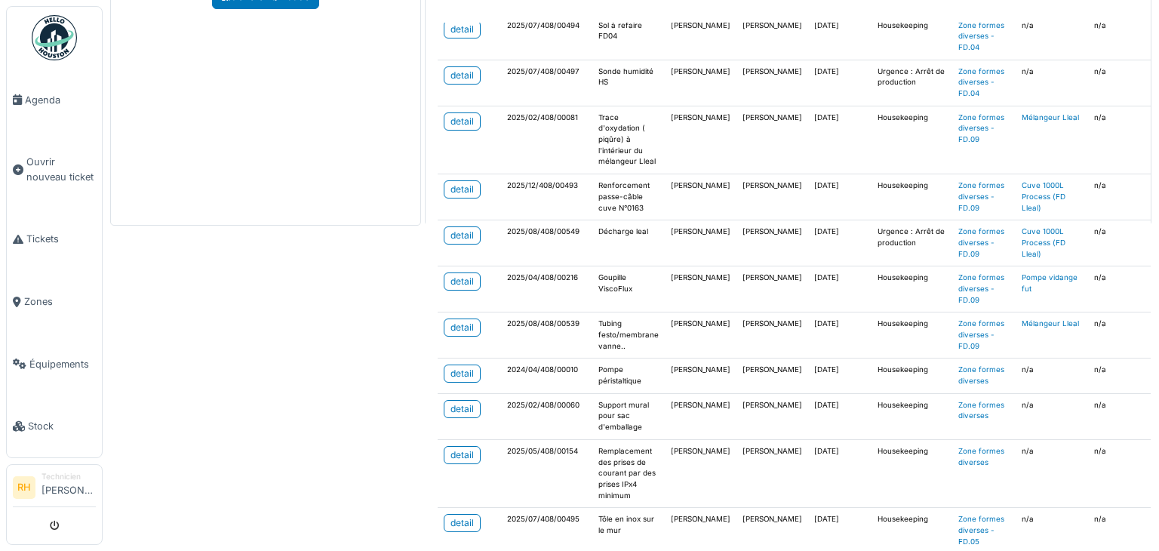
scroll to position [484, 0]
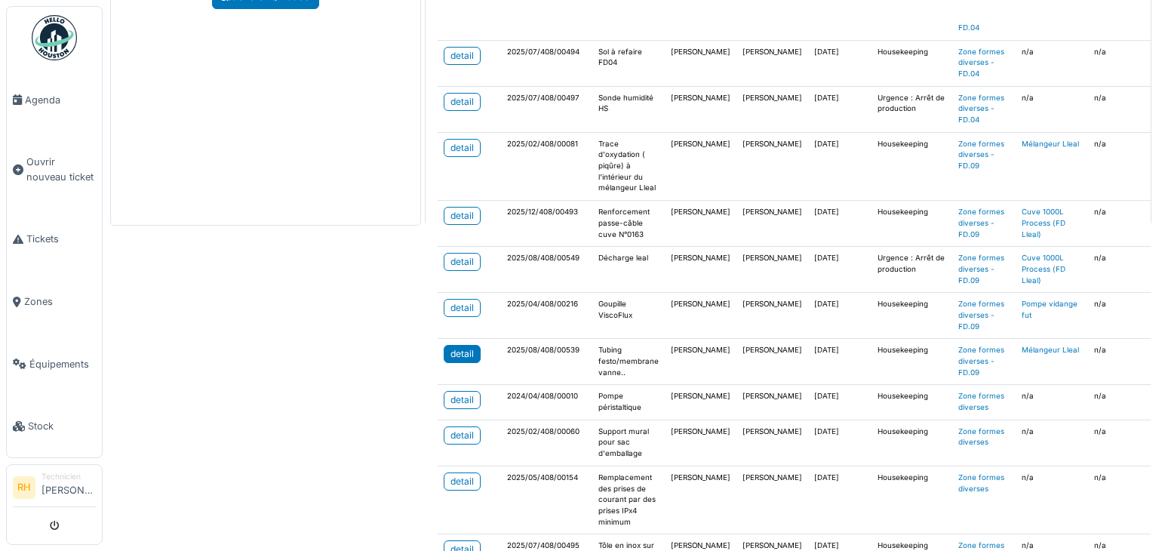
click at [444, 345] on link "detail" at bounding box center [462, 354] width 37 height 18
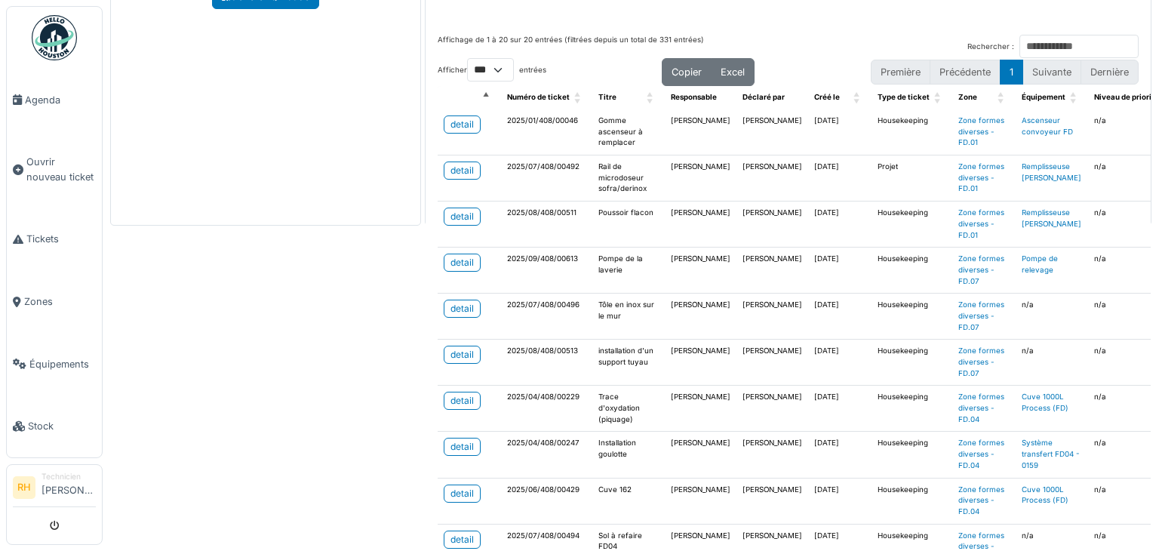
scroll to position [0, 0]
drag, startPoint x: 257, startPoint y: 438, endPoint x: 292, endPoint y: 380, distance: 67.7
click at [259, 437] on div "Zone formes diverses Retour Tickets en cours 20 Maintenance 27 Description Adre…" at bounding box center [631, 275] width 1056 height 551
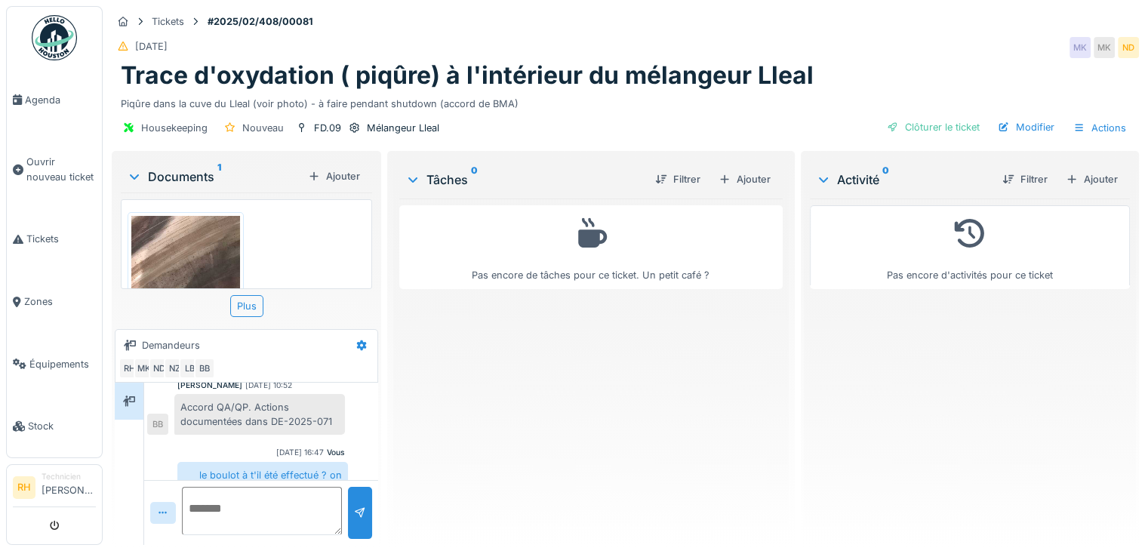
scroll to position [879, 0]
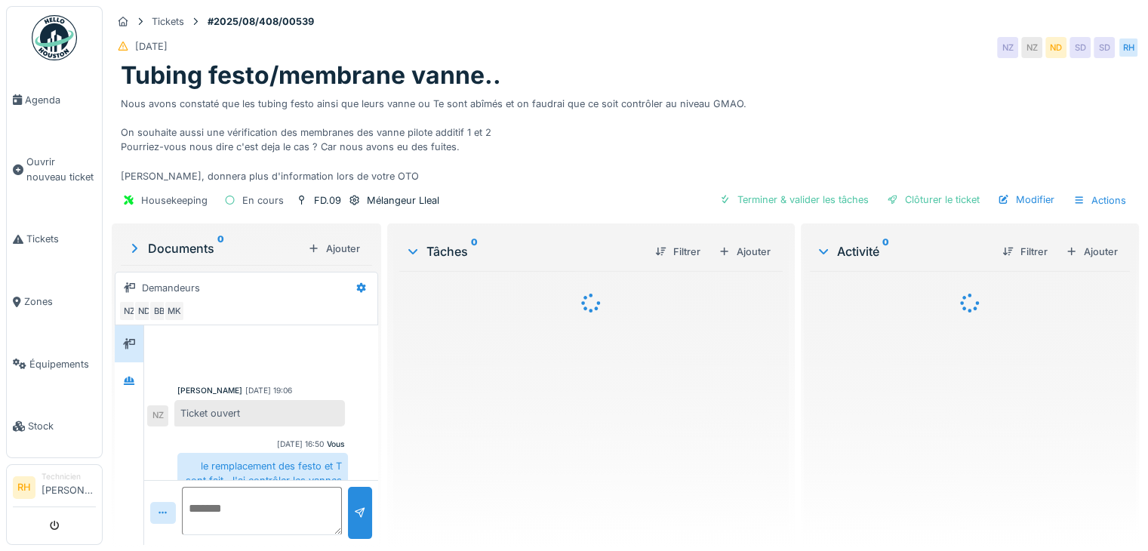
scroll to position [116, 0]
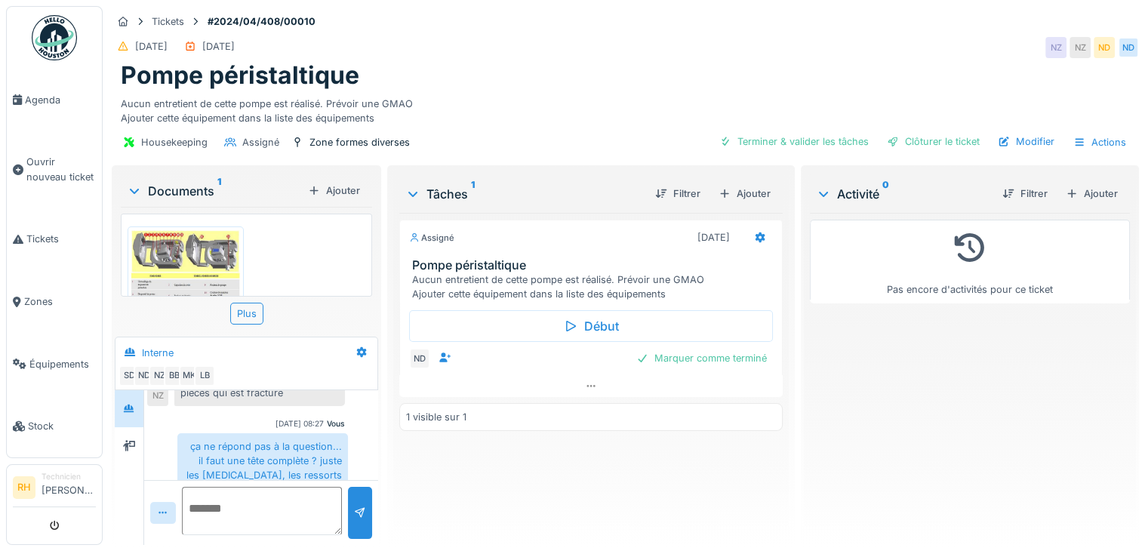
scroll to position [698, 0]
click at [256, 506] on textarea at bounding box center [262, 511] width 160 height 48
type textarea "**********"
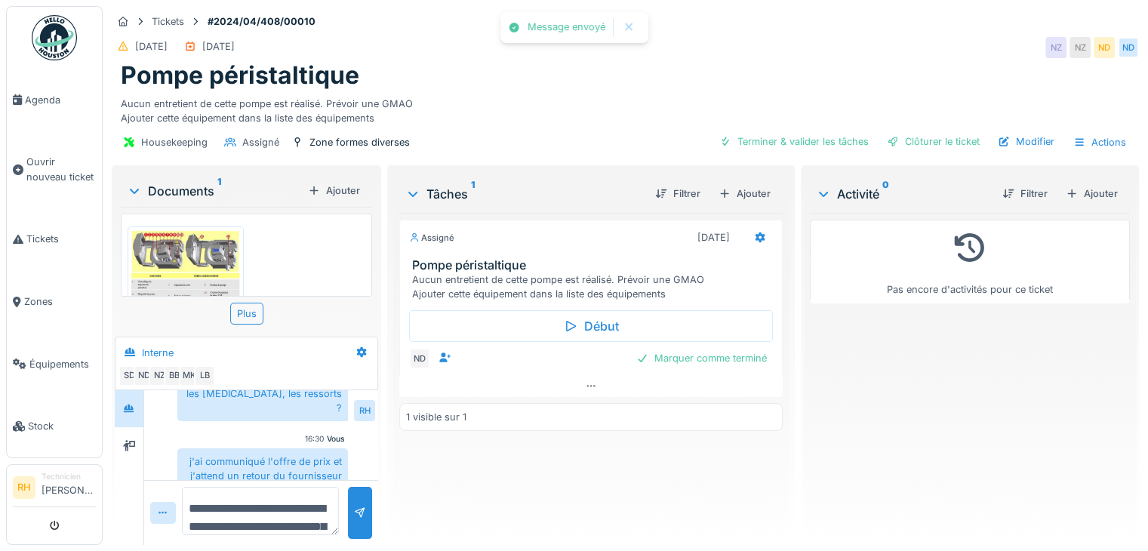
scroll to position [713, 0]
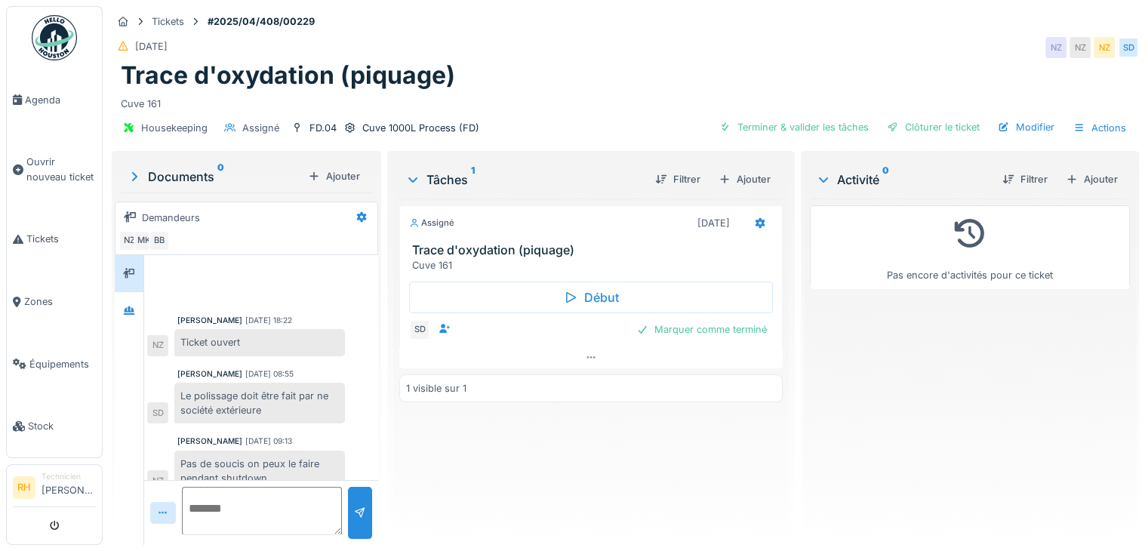
click at [739, 39] on div "[DATE] [GEOGRAPHIC_DATA] [GEOGRAPHIC_DATA] [GEOGRAPHIC_DATA] [GEOGRAPHIC_DATA]" at bounding box center [625, 47] width 1027 height 27
